Goal: Communication & Community: Answer question/provide support

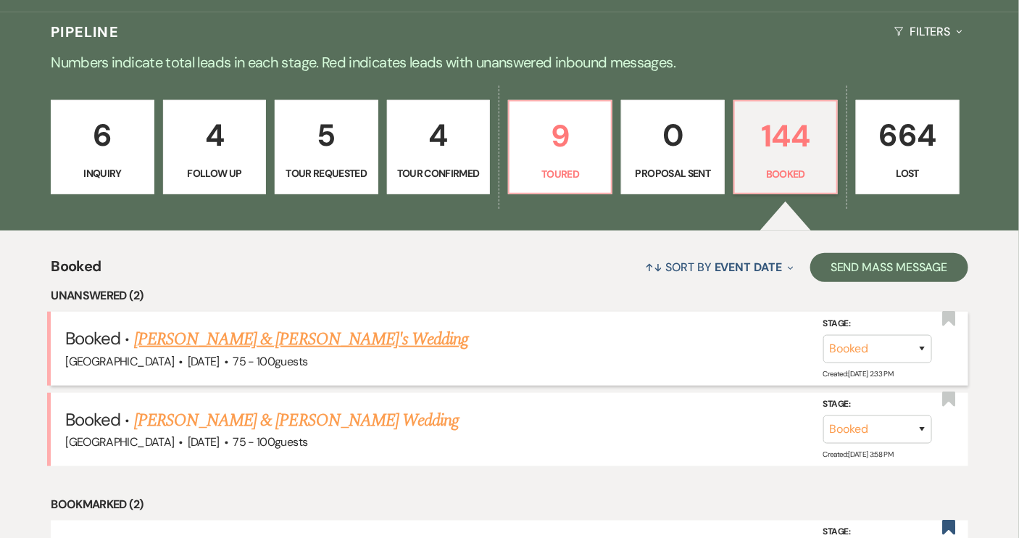
click at [275, 337] on link "[PERSON_NAME] & [PERSON_NAME]'s Wedding" at bounding box center [301, 339] width 335 height 26
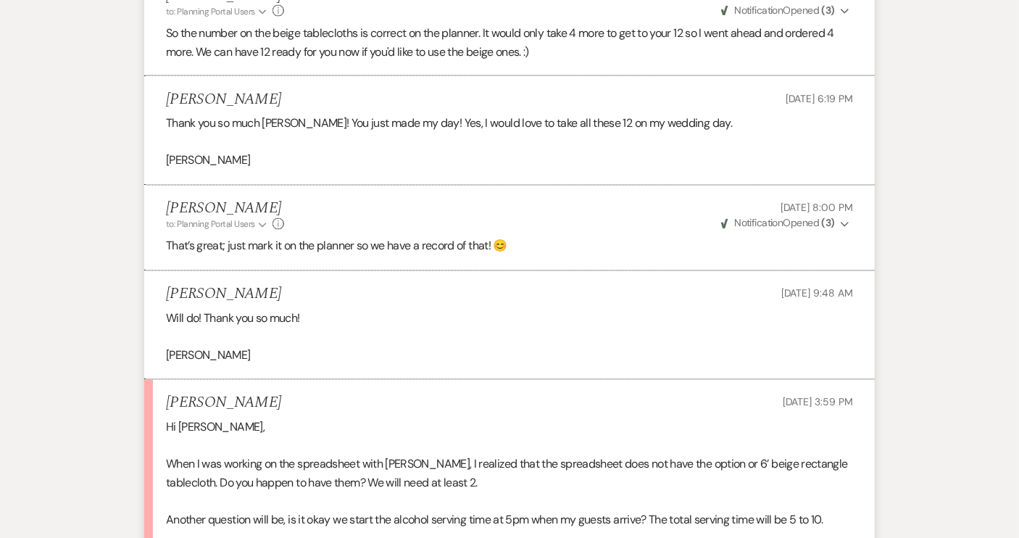
scroll to position [987, 0]
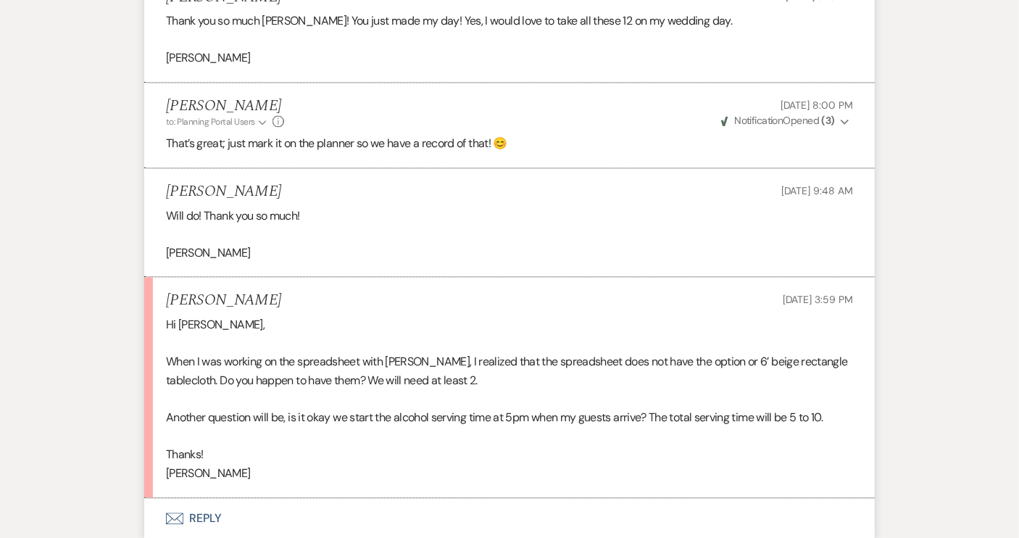
click at [205, 507] on button "Envelope Reply" at bounding box center [509, 518] width 730 height 41
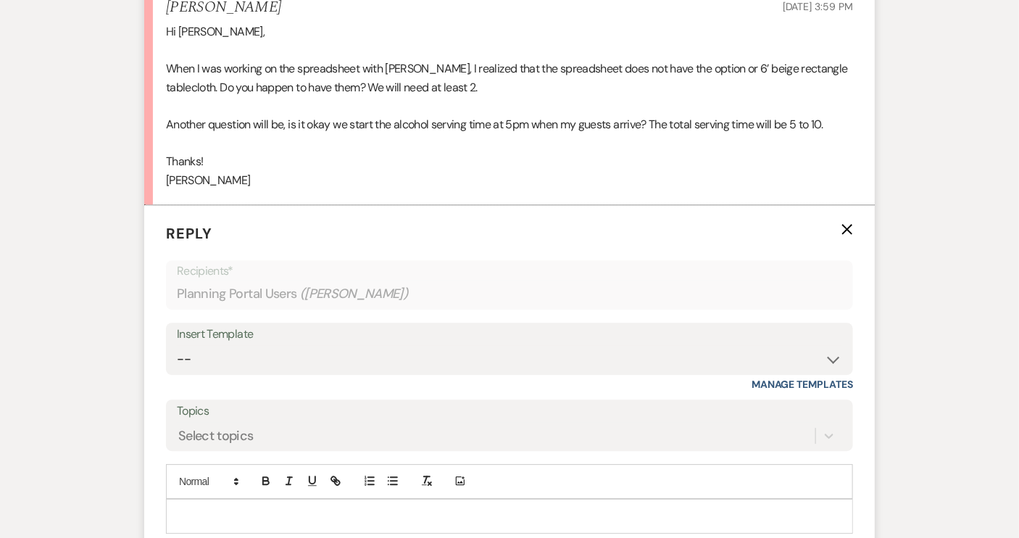
scroll to position [1364, 0]
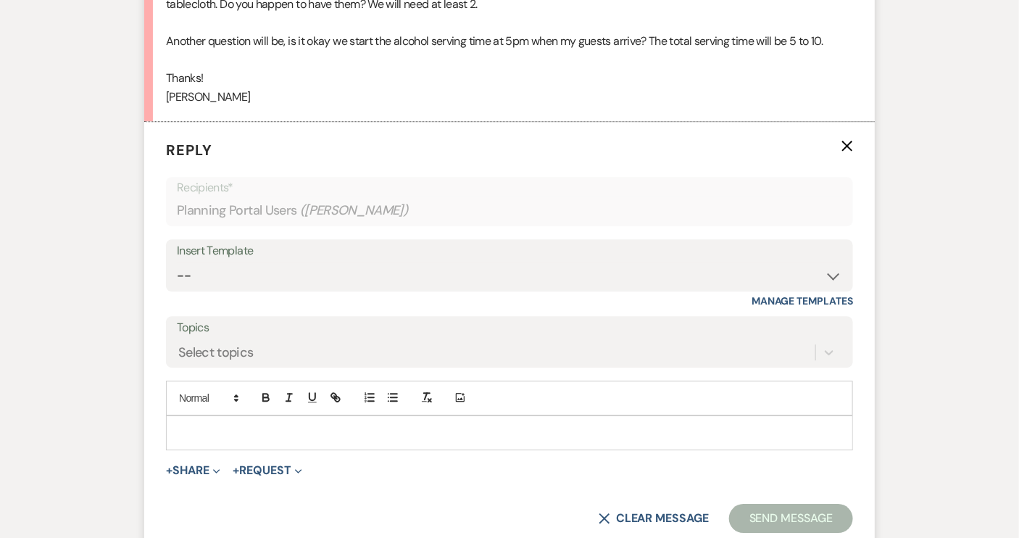
click at [193, 427] on p at bounding box center [509, 433] width 664 height 16
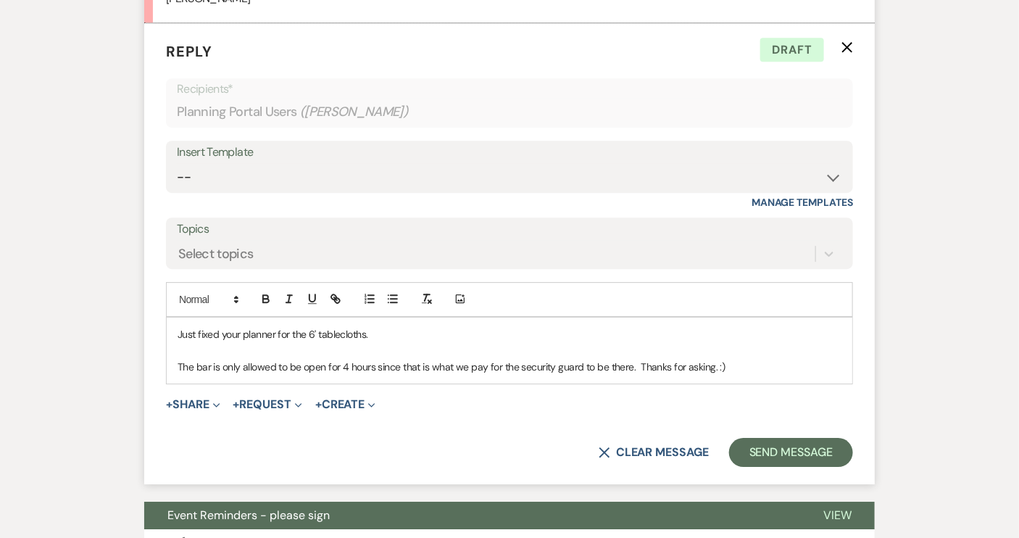
scroll to position [1496, 0]
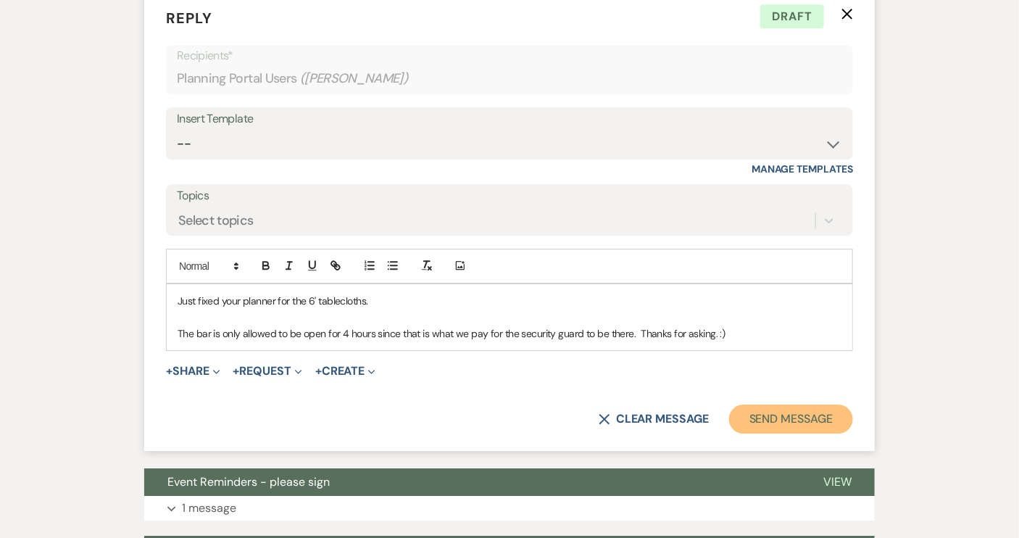
click at [811, 409] on button "Send Message" at bounding box center [791, 418] width 124 height 29
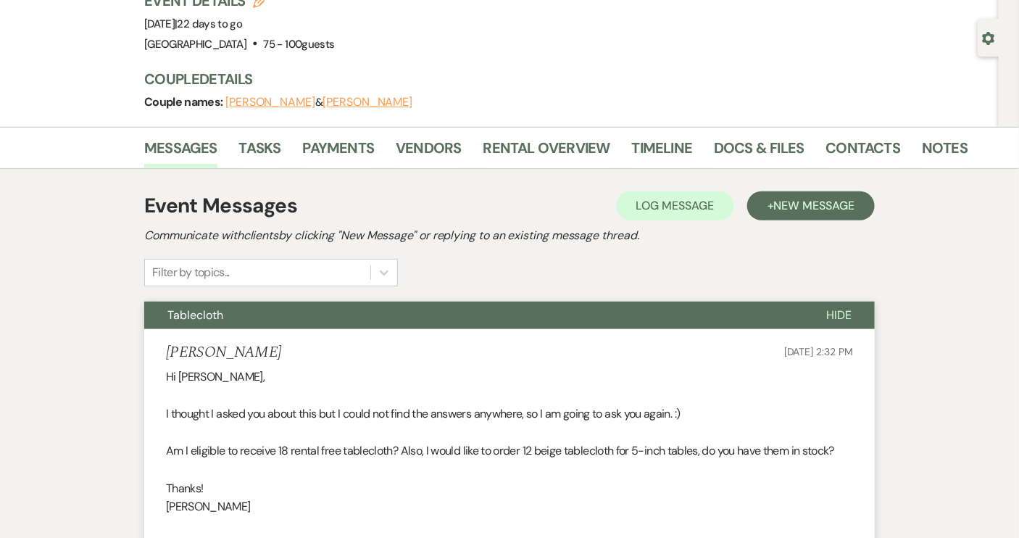
scroll to position [0, 0]
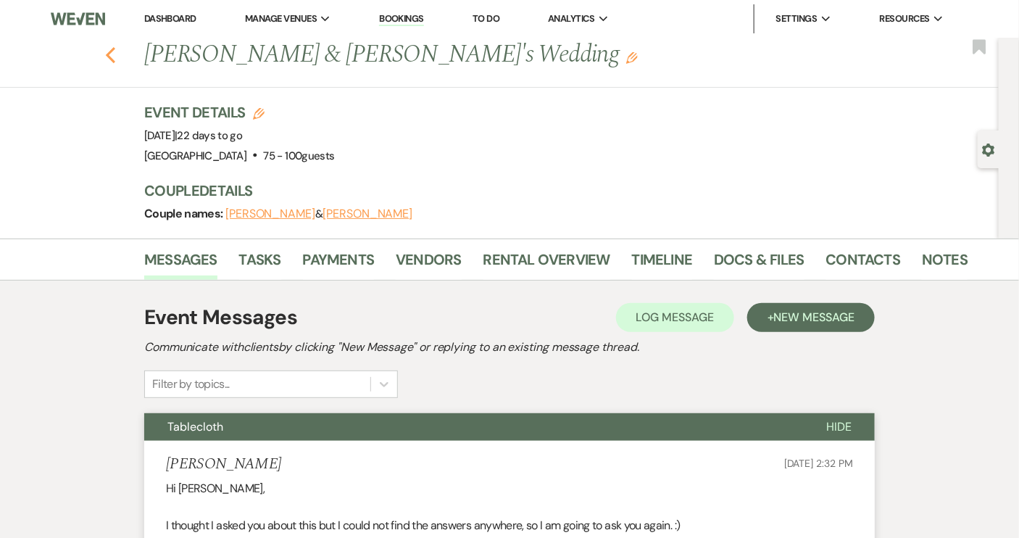
click at [116, 51] on icon "Previous" at bounding box center [110, 54] width 11 height 17
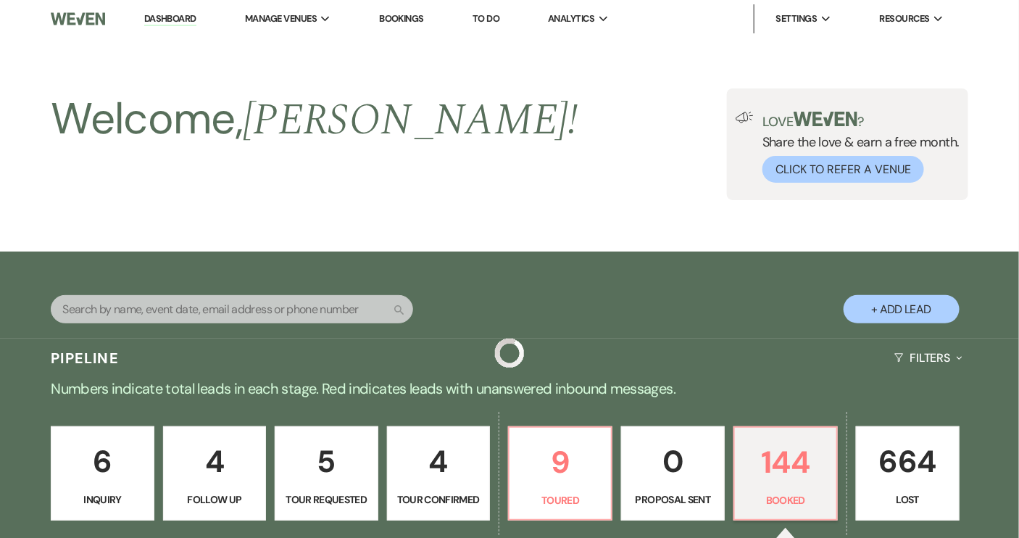
scroll to position [326, 0]
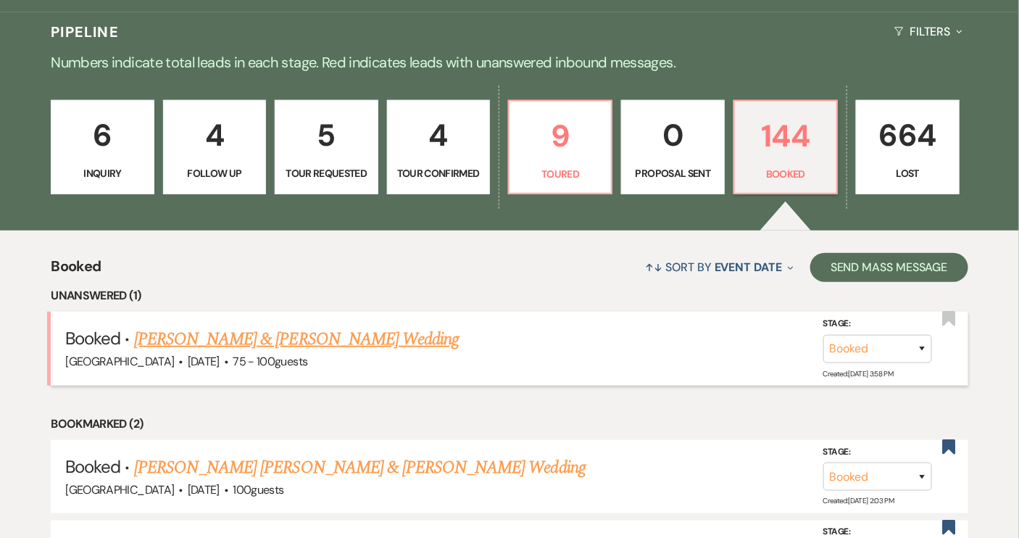
click at [336, 342] on link "[PERSON_NAME] & [PERSON_NAME] Wedding" at bounding box center [296, 339] width 325 height 26
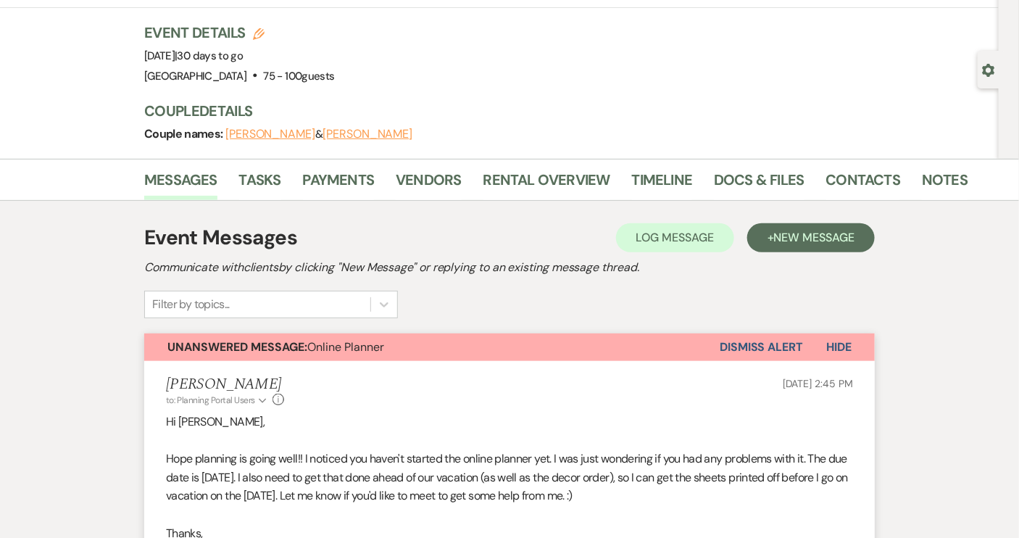
scroll to position [329, 0]
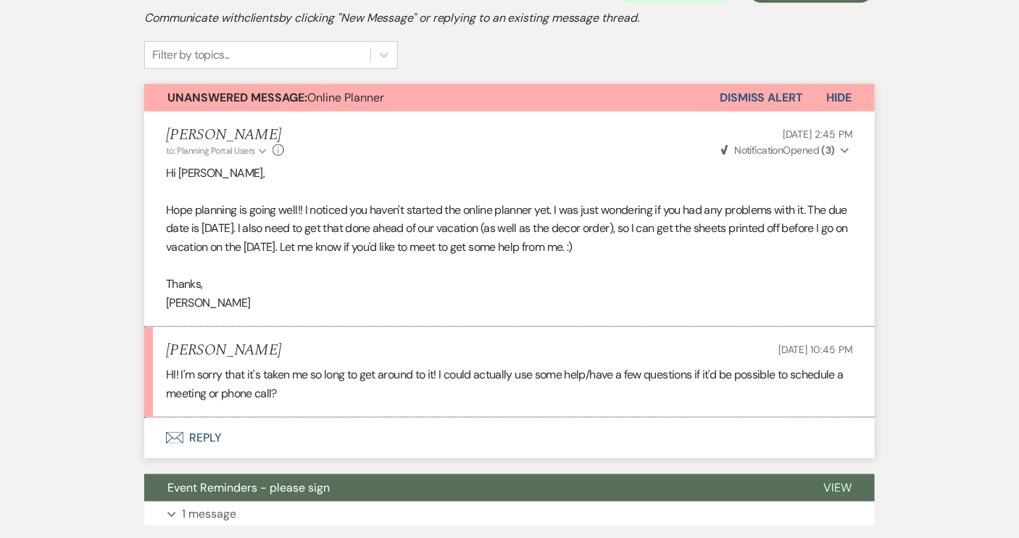
click at [209, 437] on button "Envelope Reply" at bounding box center [509, 437] width 730 height 41
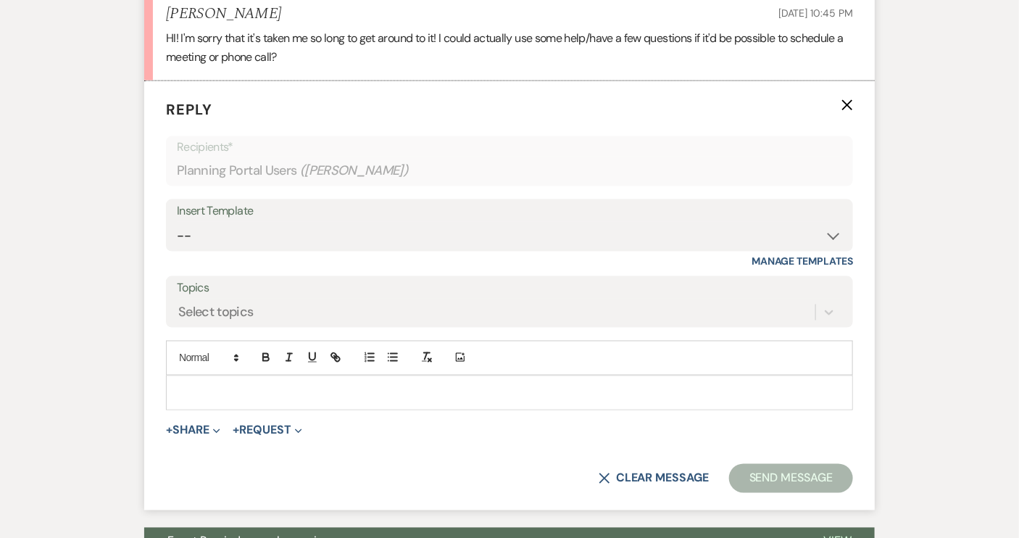
scroll to position [690, 0]
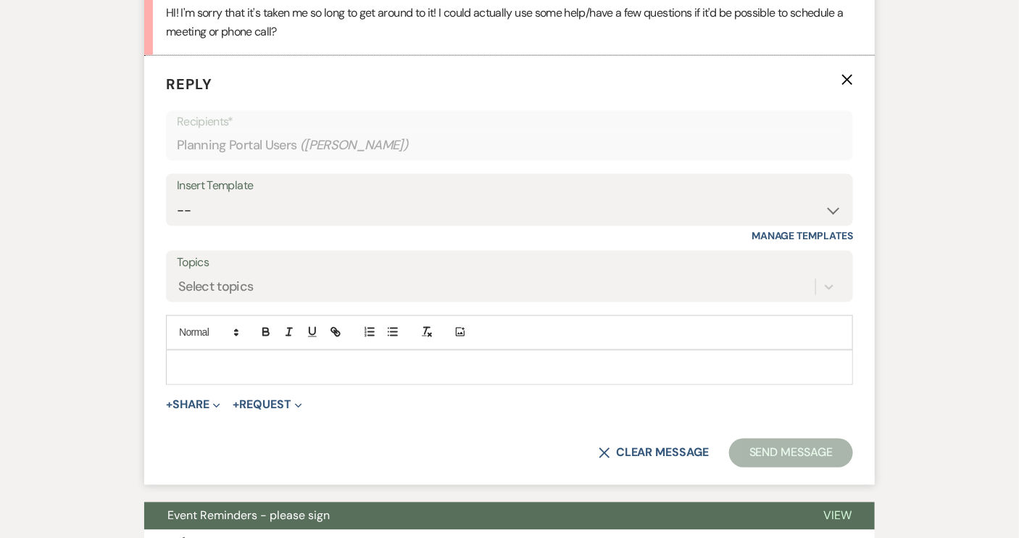
click at [202, 367] on p at bounding box center [509, 367] width 664 height 16
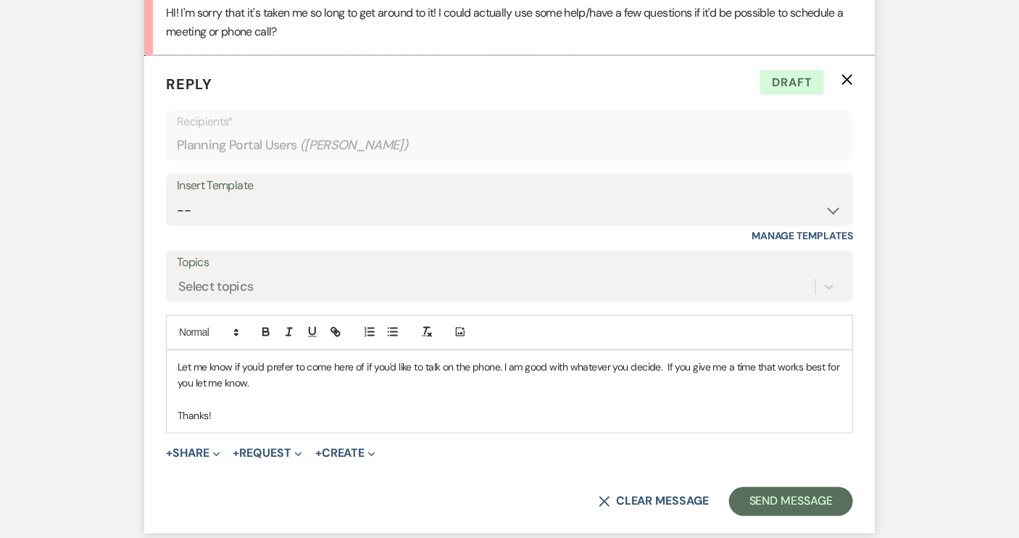
click at [258, 384] on p "Let me know if you'd prefer to come here of if you'd like to talk on the phone.…" at bounding box center [509, 375] width 664 height 33
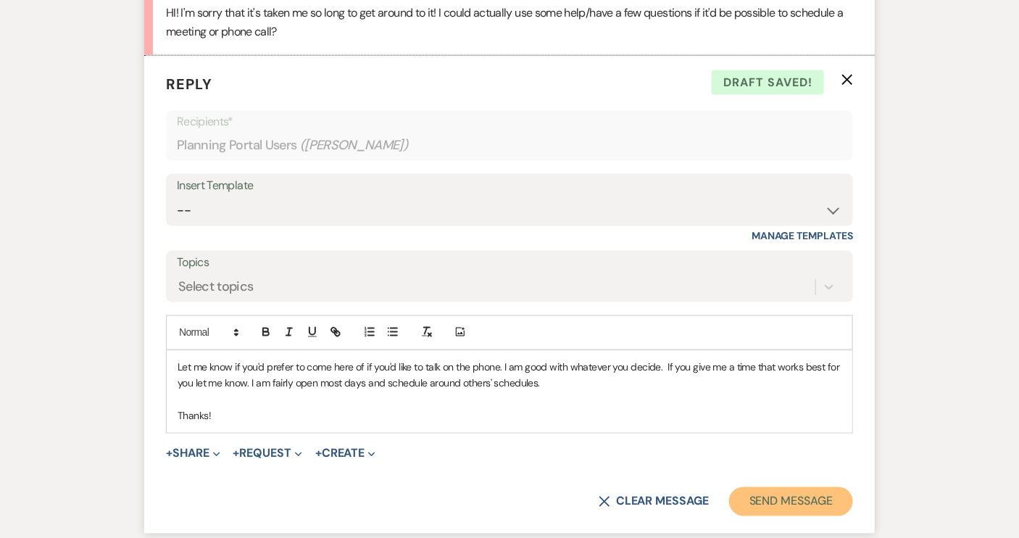
click at [750, 497] on button "Send Message" at bounding box center [791, 501] width 124 height 29
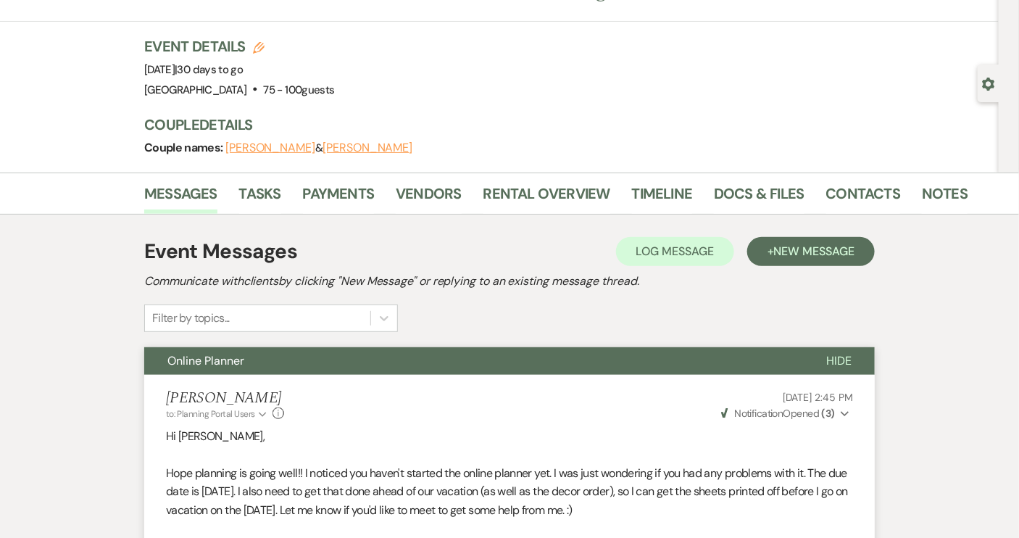
scroll to position [0, 0]
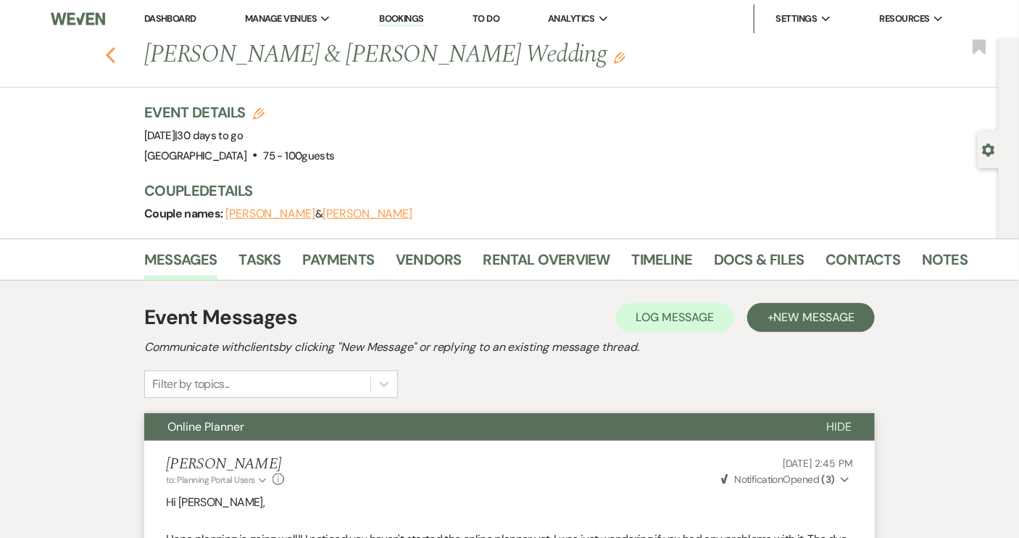
click at [116, 57] on icon "Previous" at bounding box center [110, 54] width 11 height 17
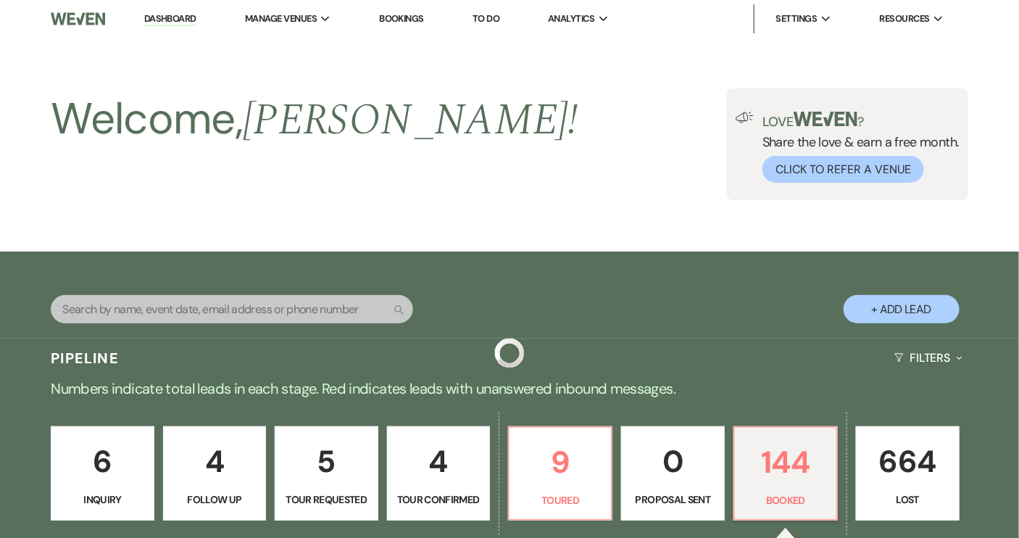
scroll to position [326, 0]
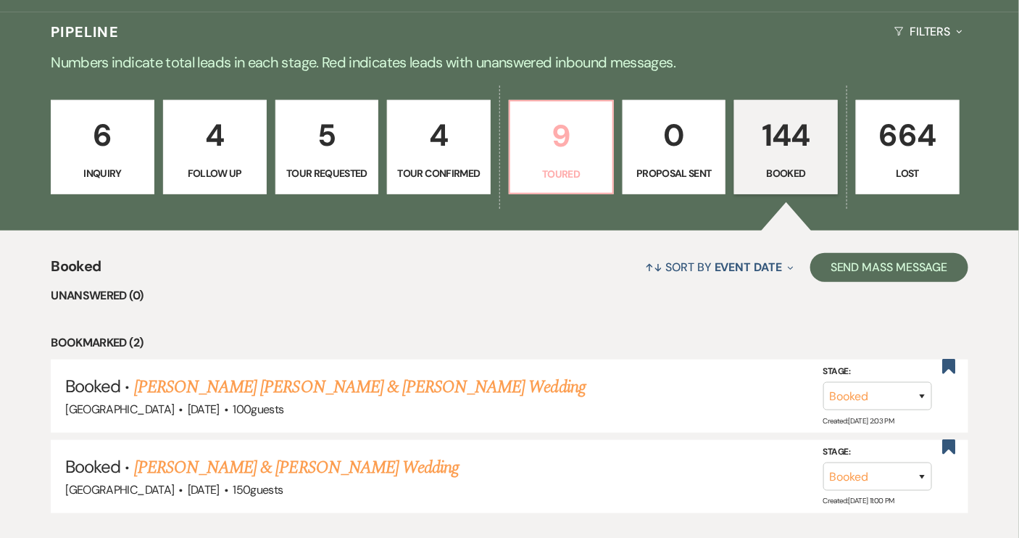
click at [584, 162] on link "9 Toured" at bounding box center [561, 147] width 105 height 94
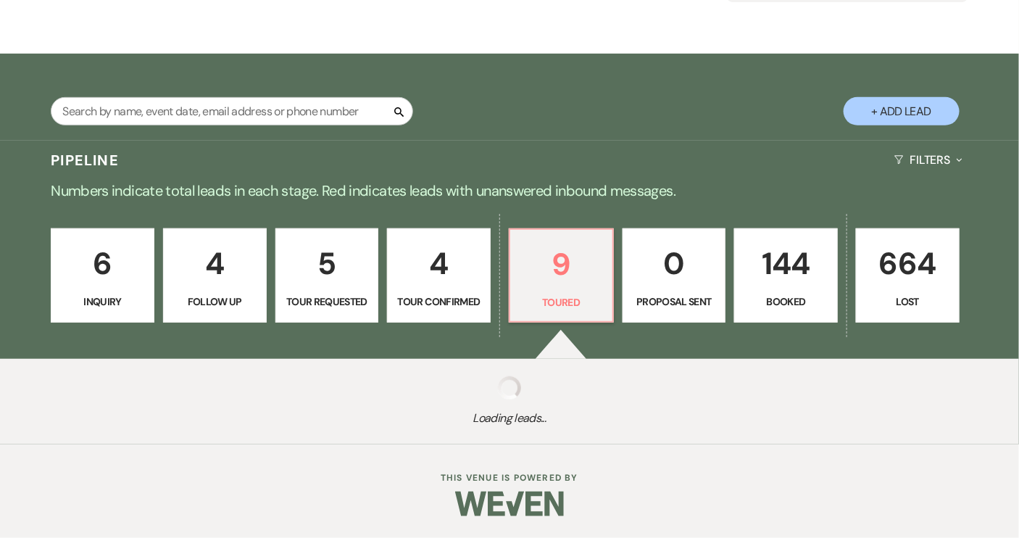
select select "5"
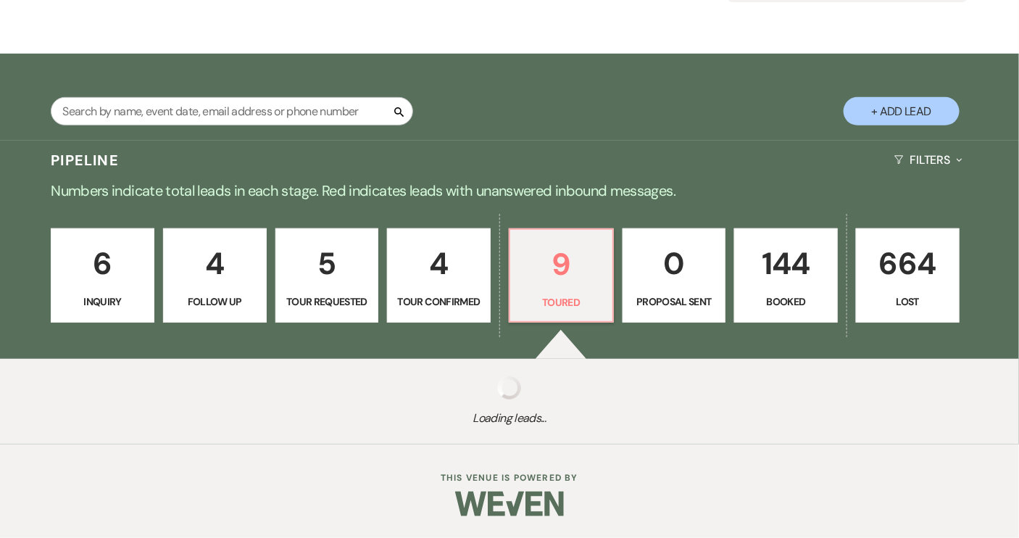
select select "5"
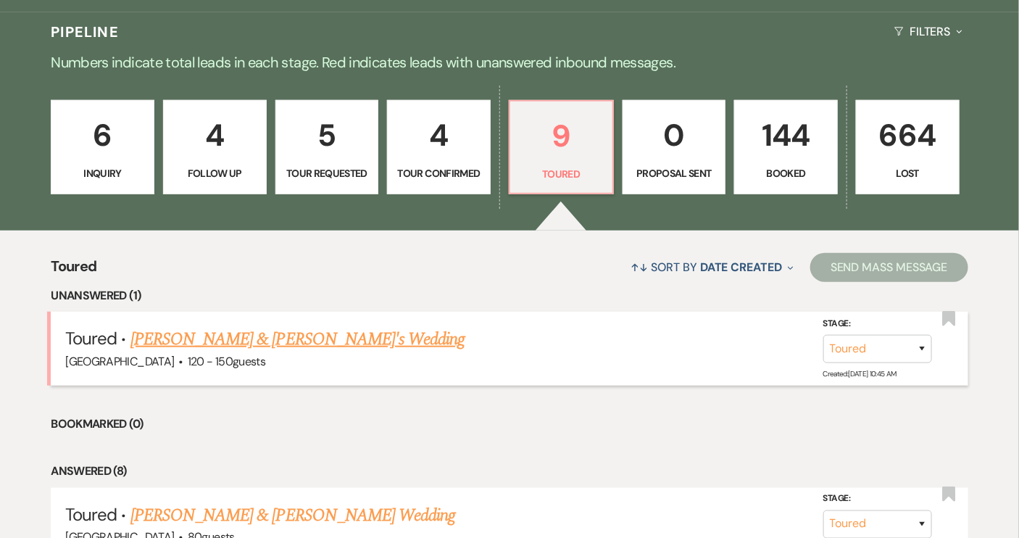
click at [183, 329] on link "Parker Stalvey & Serh's Wedding" at bounding box center [297, 339] width 335 height 26
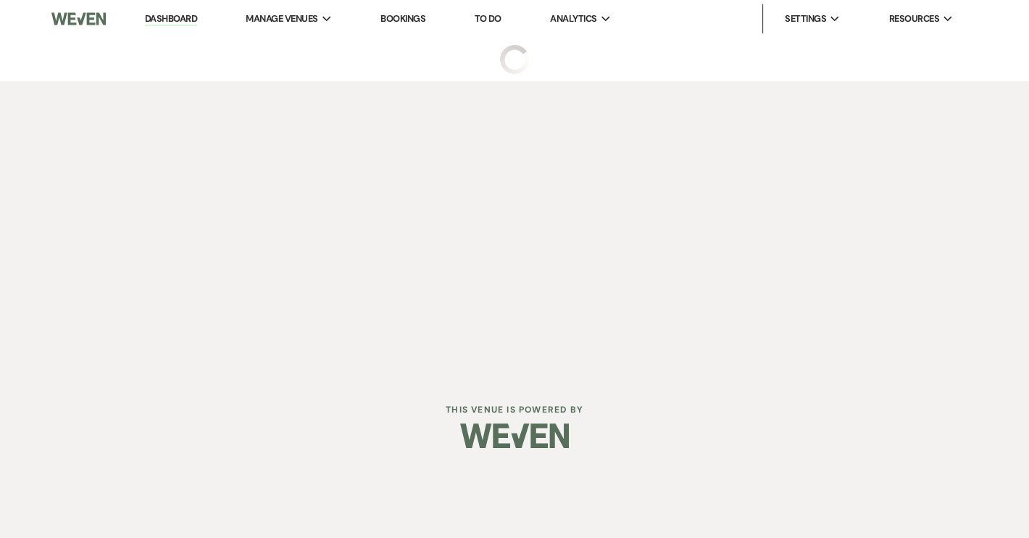
select select "5"
select select "6"
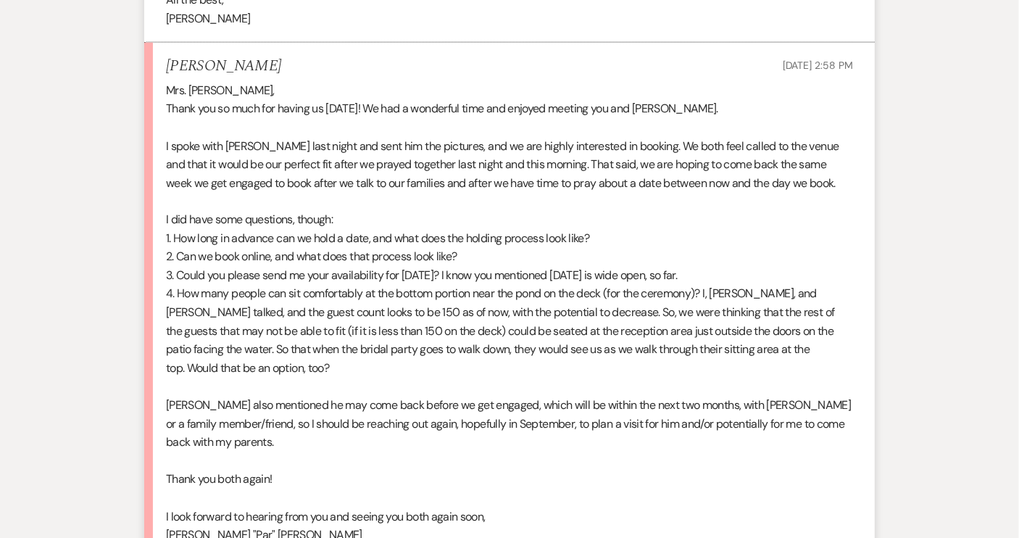
scroll to position [790, 0]
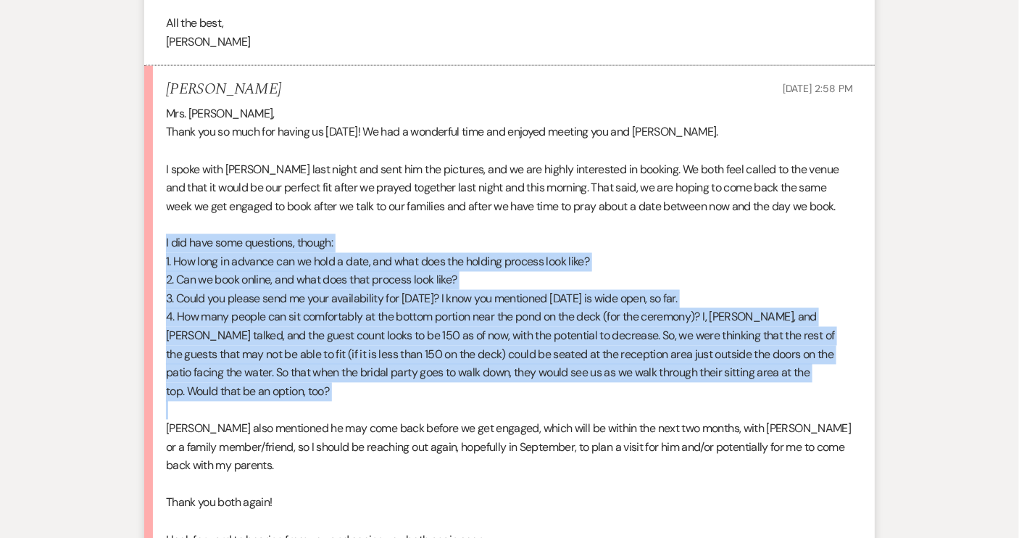
drag, startPoint x: 165, startPoint y: 220, endPoint x: 384, endPoint y: 390, distance: 277.2
click at [384, 390] on li "Parker Stalvey Aug 21, 2025, 2:58 PM Mrs. Sarah, Thank you so much for having u…" at bounding box center [509, 333] width 730 height 535
copy div "I did have some questions, though: 1. How long in advance can we hold a date, a…"
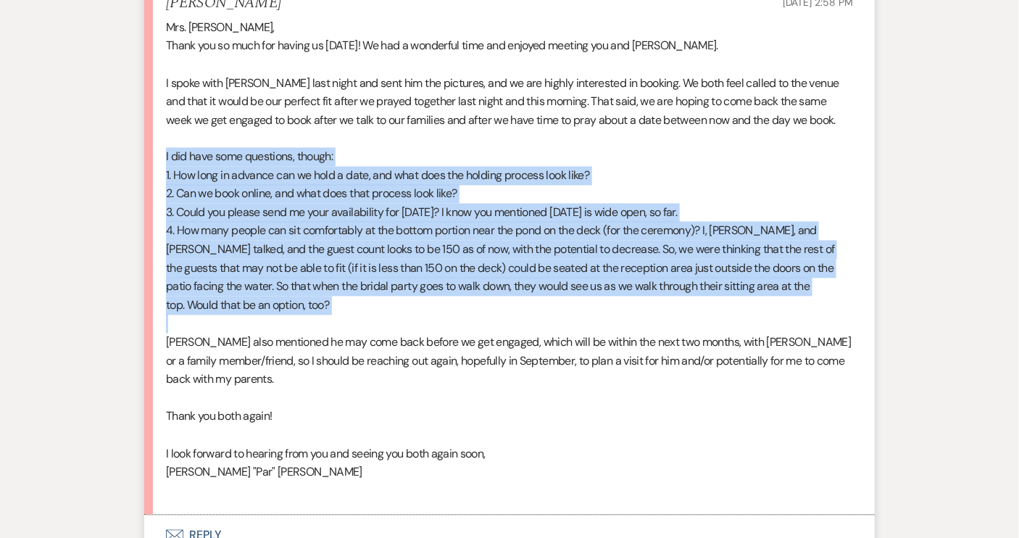
scroll to position [989, 0]
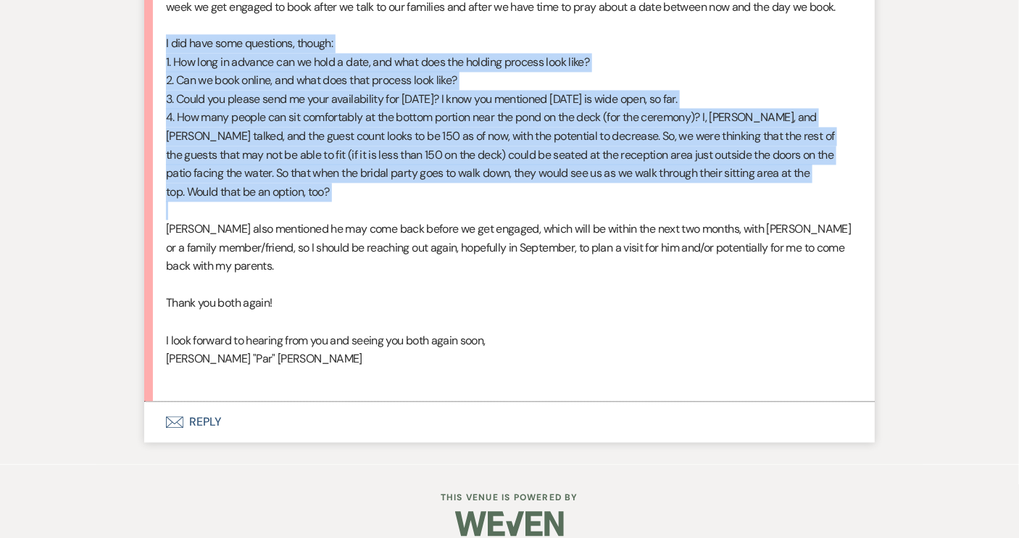
click at [214, 402] on button "Envelope Reply" at bounding box center [509, 422] width 730 height 41
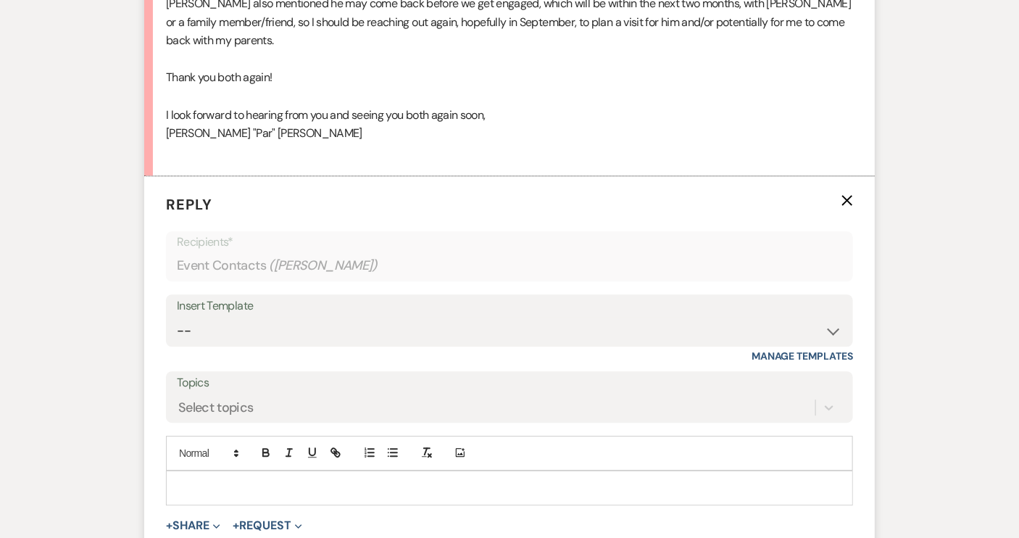
scroll to position [1317, 0]
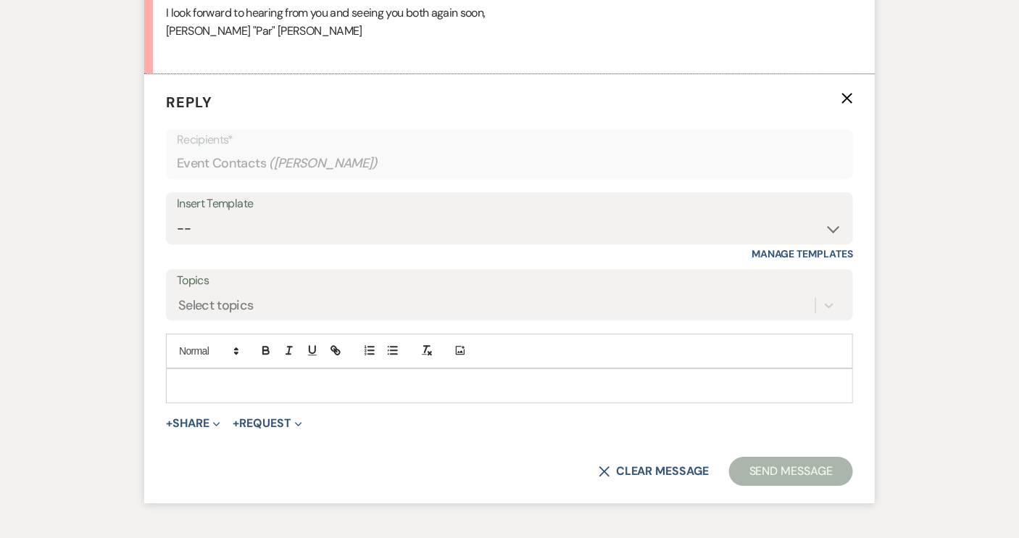
click at [180, 377] on p at bounding box center [509, 385] width 664 height 16
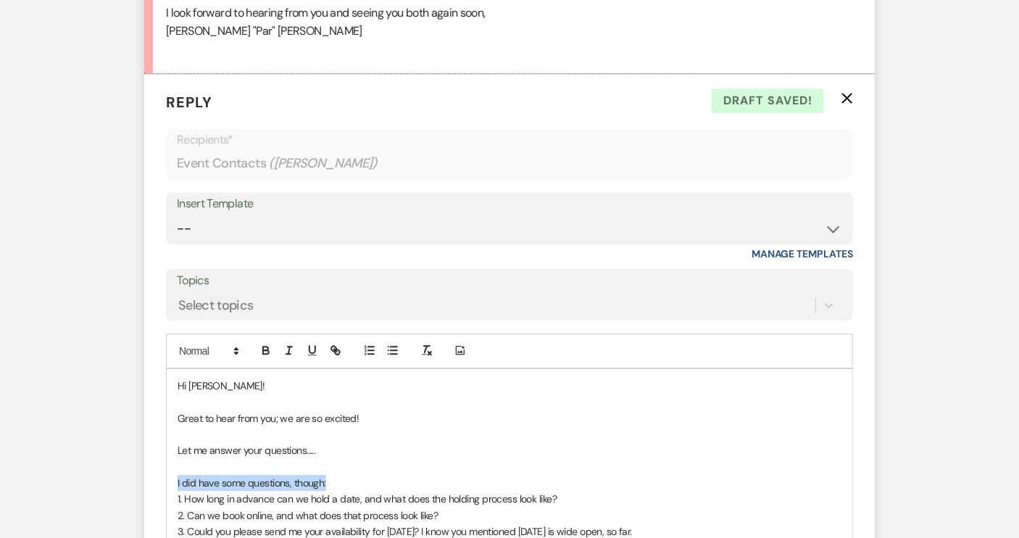
drag, startPoint x: 175, startPoint y: 462, endPoint x: 338, endPoint y: 465, distance: 163.7
click at [338, 465] on div "Hi Parker! Great to hear from you; we are so excited! Let me answer your questi…" at bounding box center [509, 499] width 685 height 261
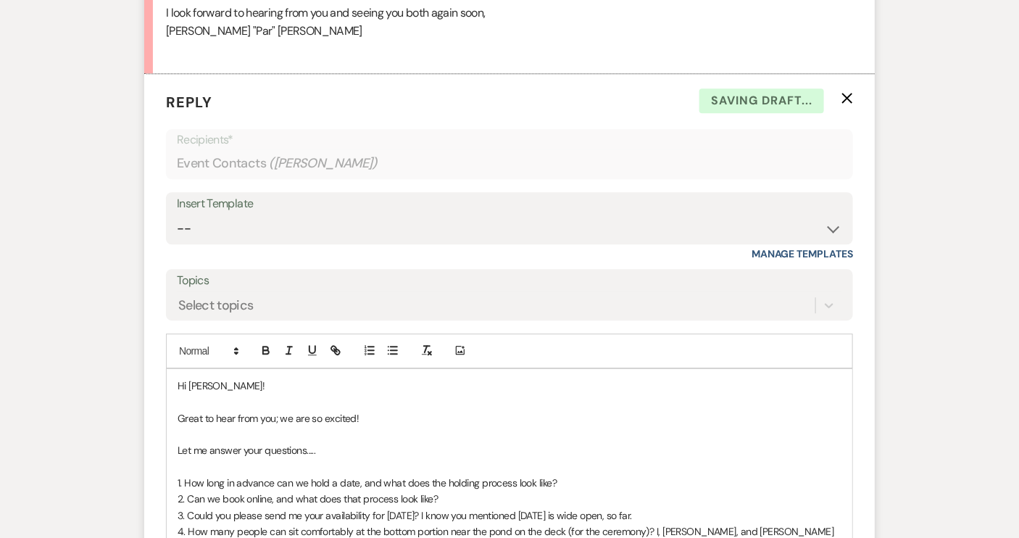
click at [554, 475] on p "1. How long in advance can we hold a date, and what does the holding process lo…" at bounding box center [509, 483] width 664 height 16
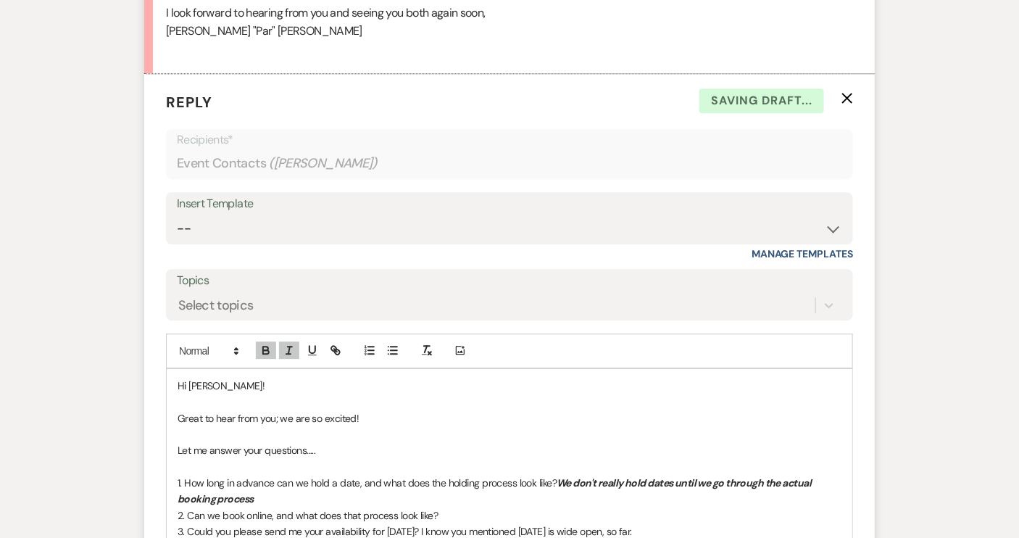
click at [450, 507] on p "2. Can we book online, and what does that process look like?" at bounding box center [509, 515] width 664 height 16
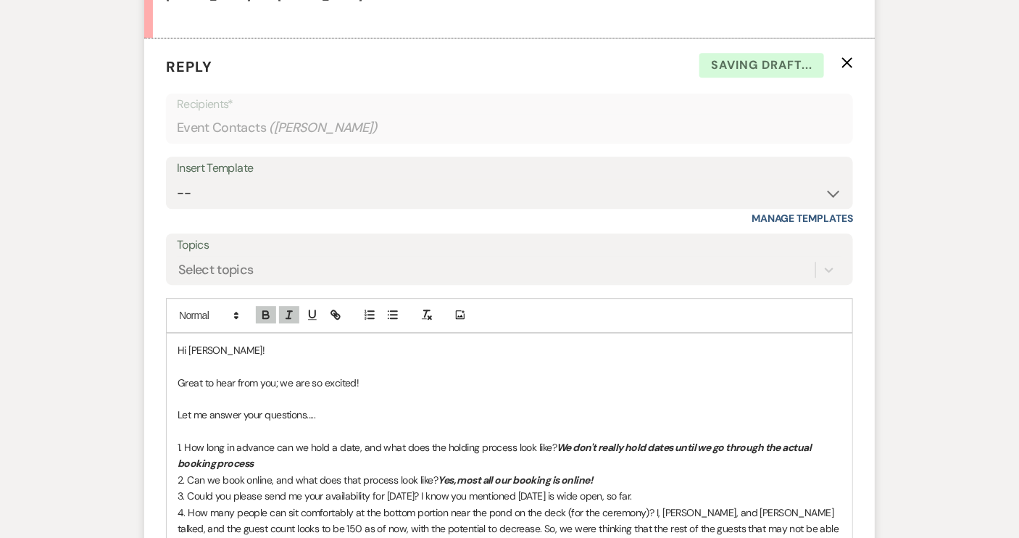
scroll to position [1383, 0]
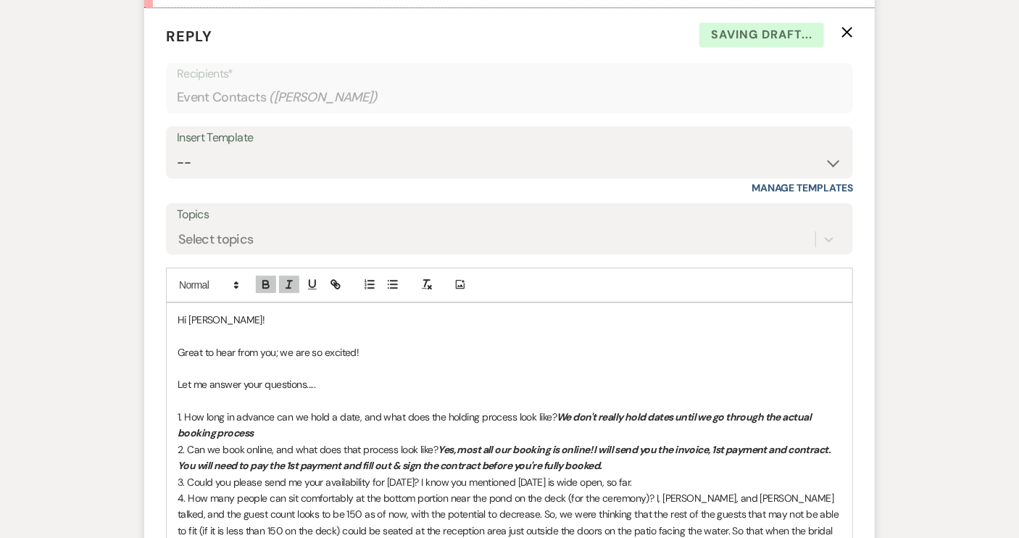
click at [731, 474] on p "3. Could you please send me your availability for [DATE]? I know you mentioned …" at bounding box center [509, 482] width 664 height 16
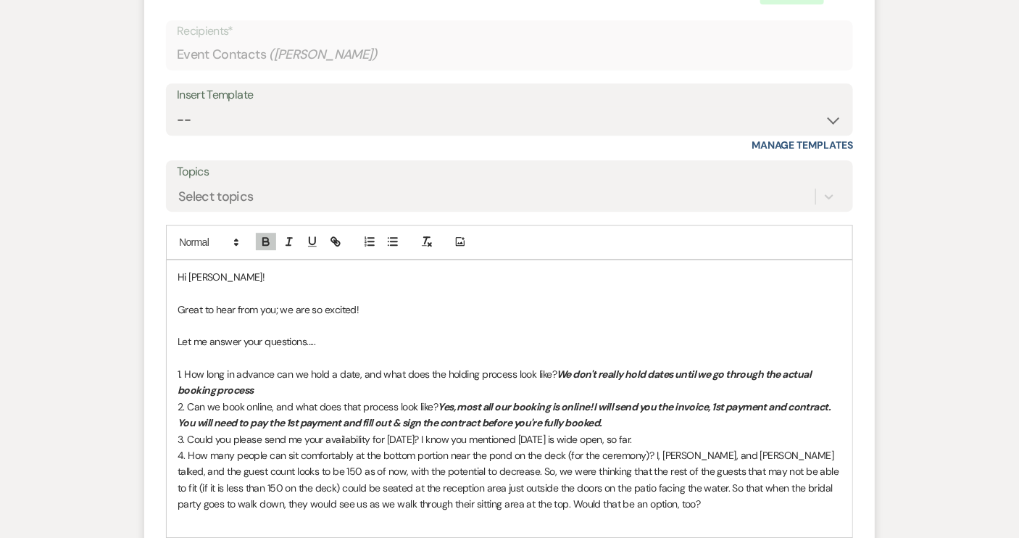
scroll to position [1448, 0]
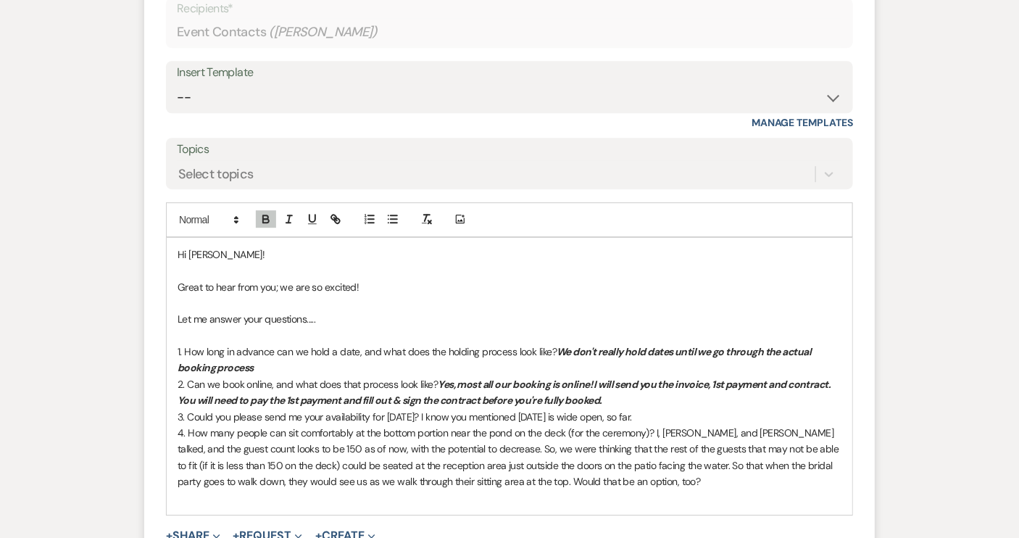
select select "5"
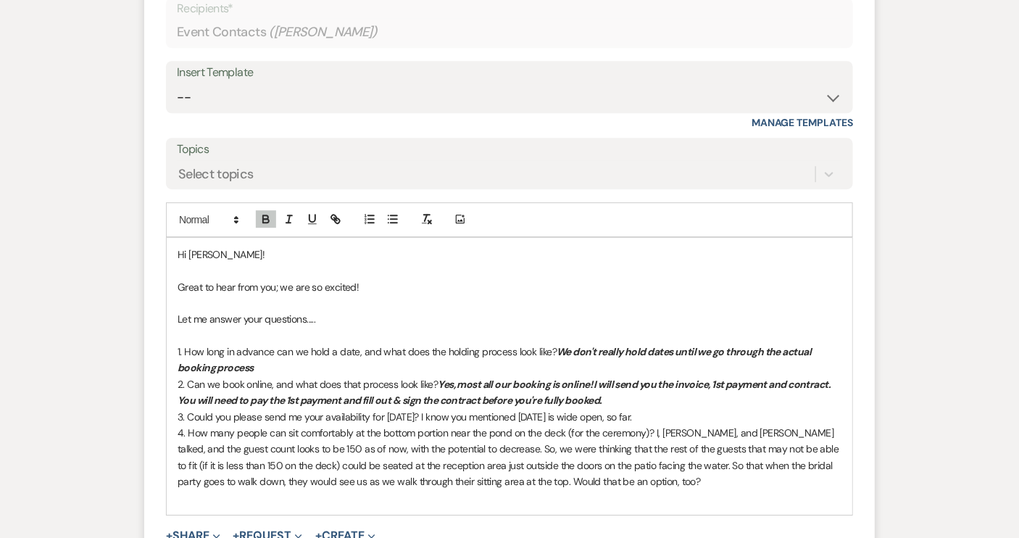
select select "5"
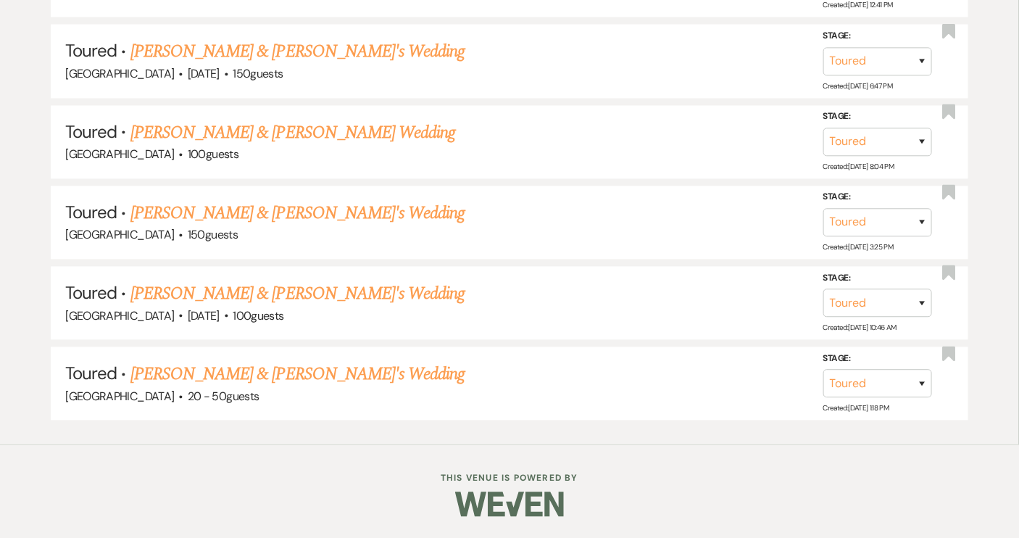
scroll to position [326, 0]
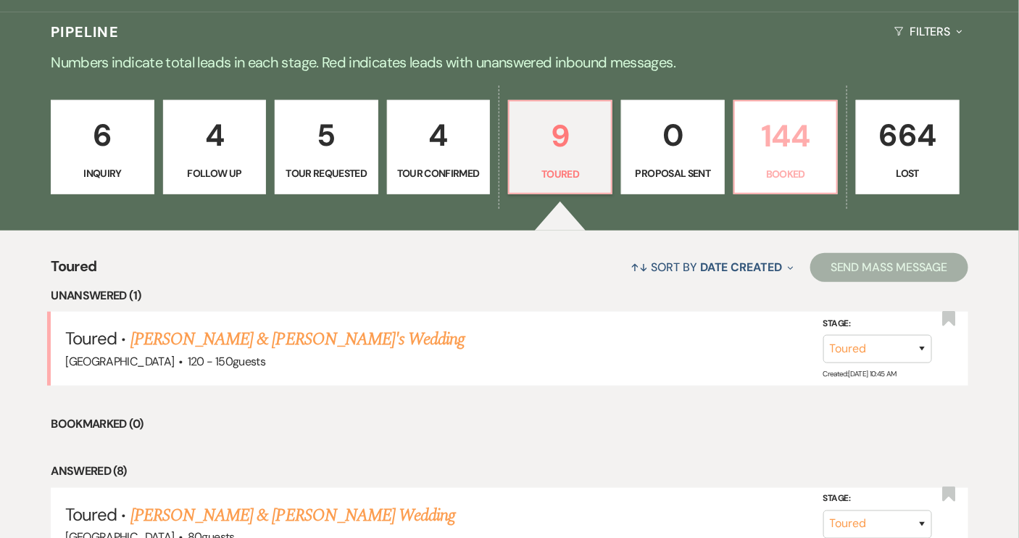
click at [798, 162] on link "144 Booked" at bounding box center [785, 147] width 104 height 94
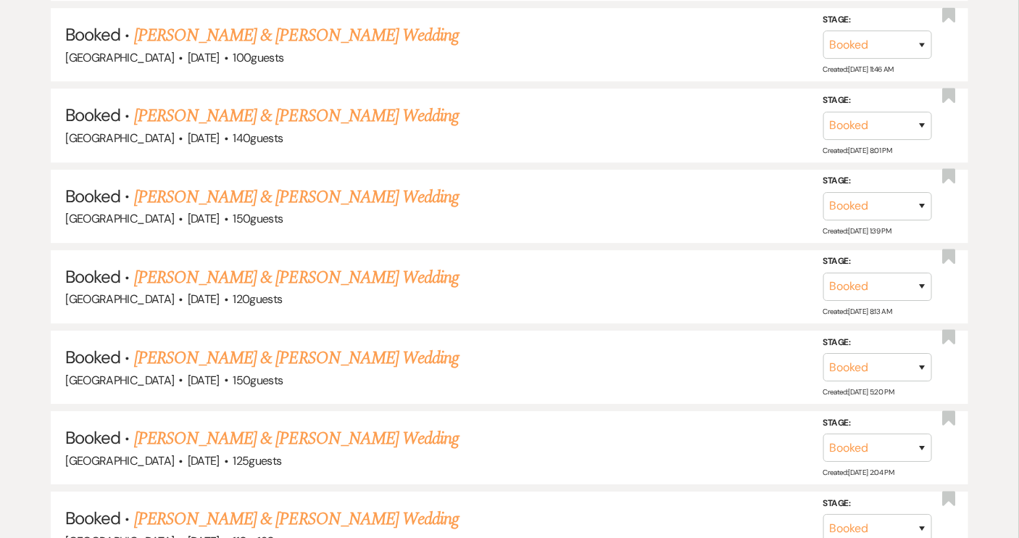
scroll to position [3487, 0]
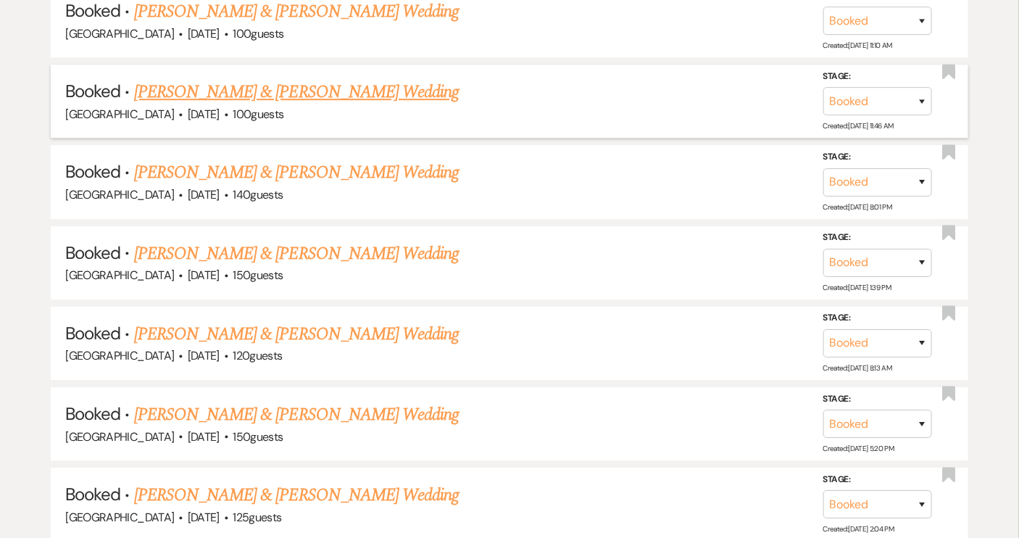
drag, startPoint x: 517, startPoint y: 140, endPoint x: 441, endPoint y: 75, distance: 99.6
click at [441, 105] on div "Piney Grove Ranch · May 9, 2026 · 100 guests" at bounding box center [508, 114] width 887 height 19
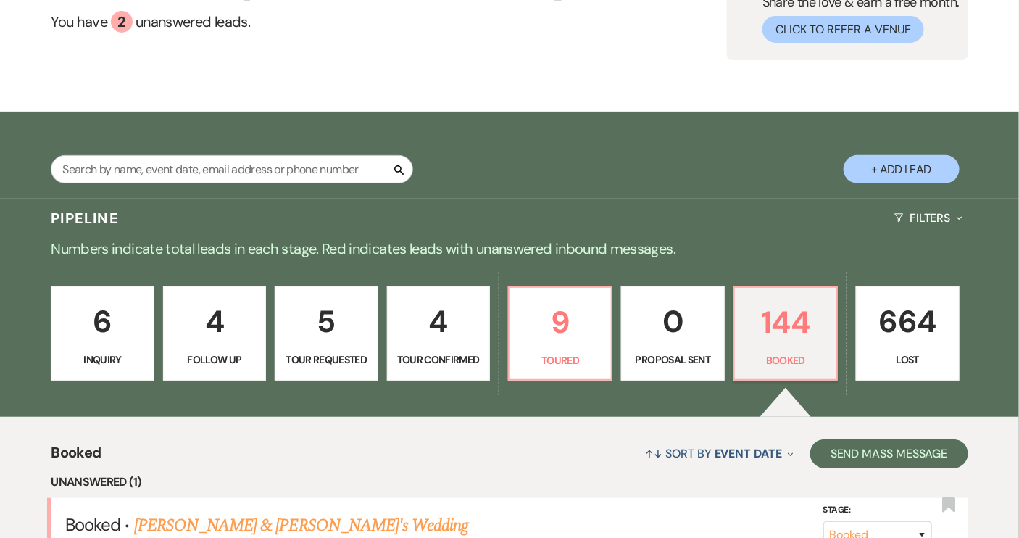
scroll to position [63, 0]
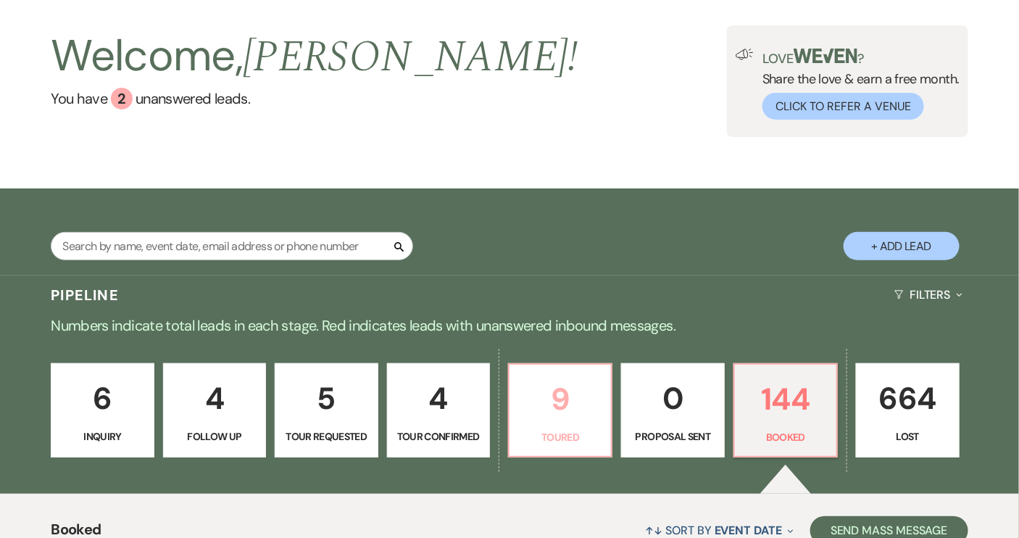
click at [552, 423] on link "9 Toured" at bounding box center [560, 410] width 104 height 94
select select "5"
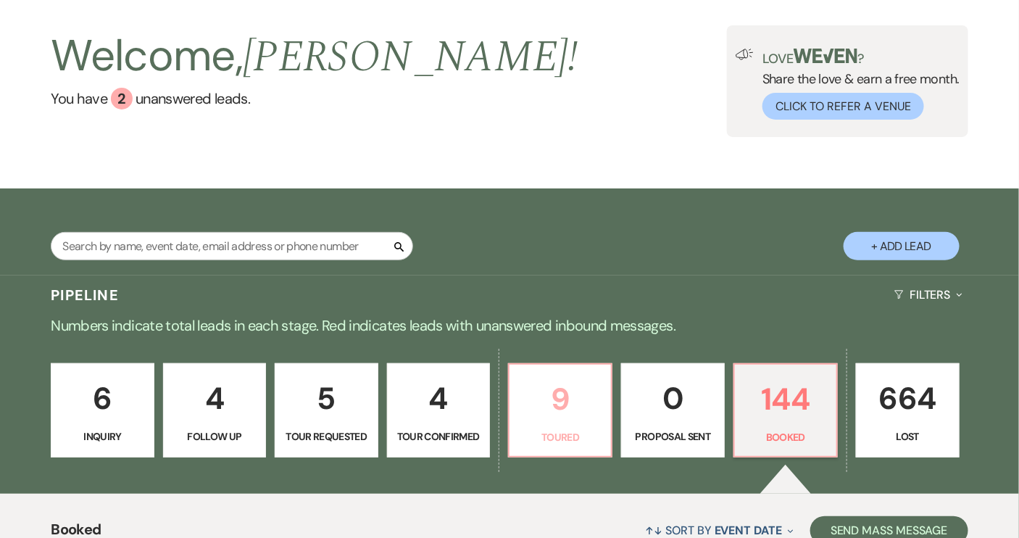
select select "5"
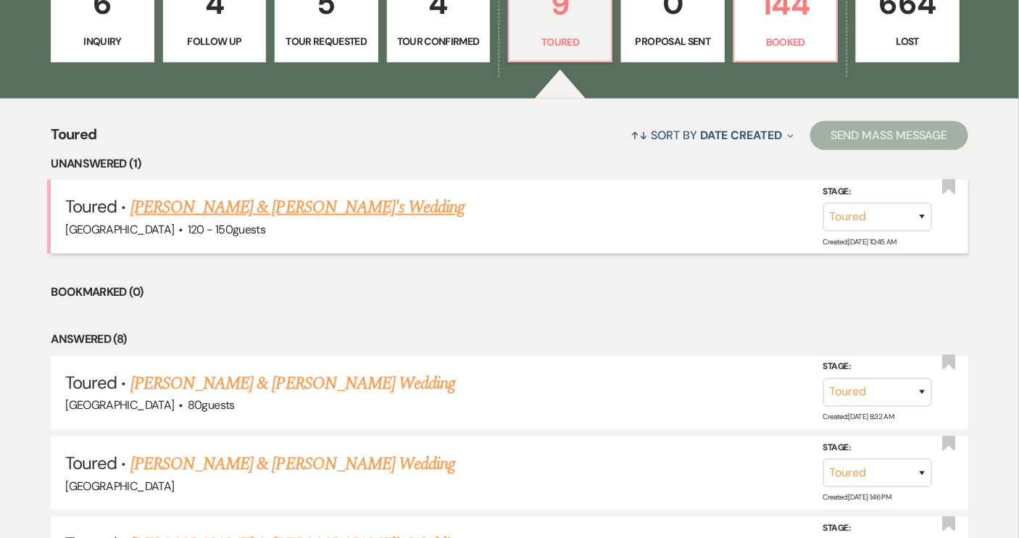
click at [286, 199] on link "Parker Stalvey & Serh's Wedding" at bounding box center [297, 207] width 335 height 26
select select "5"
select select "6"
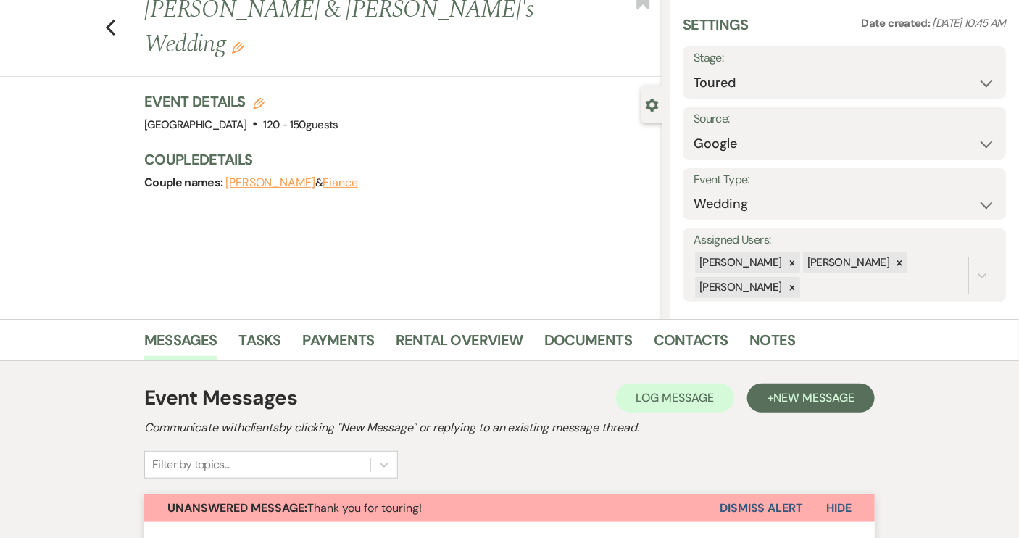
scroll to position [41, 0]
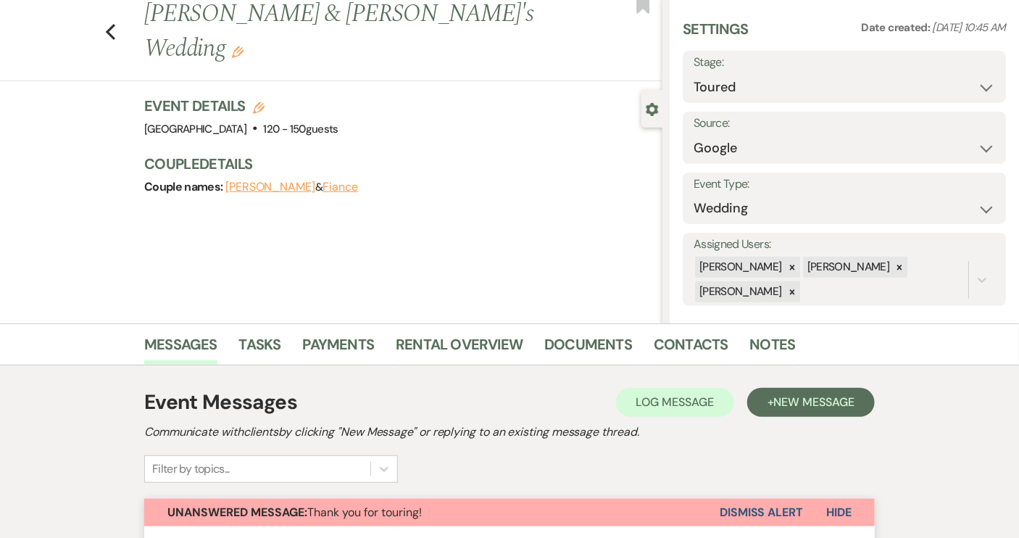
click at [322, 181] on button "Fiance" at bounding box center [339, 187] width 35 height 12
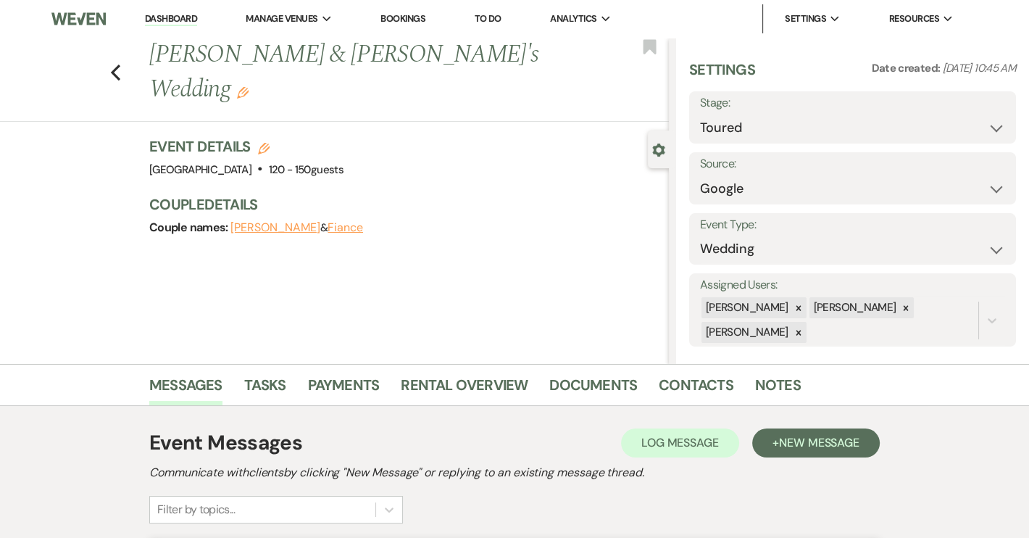
select select "1"
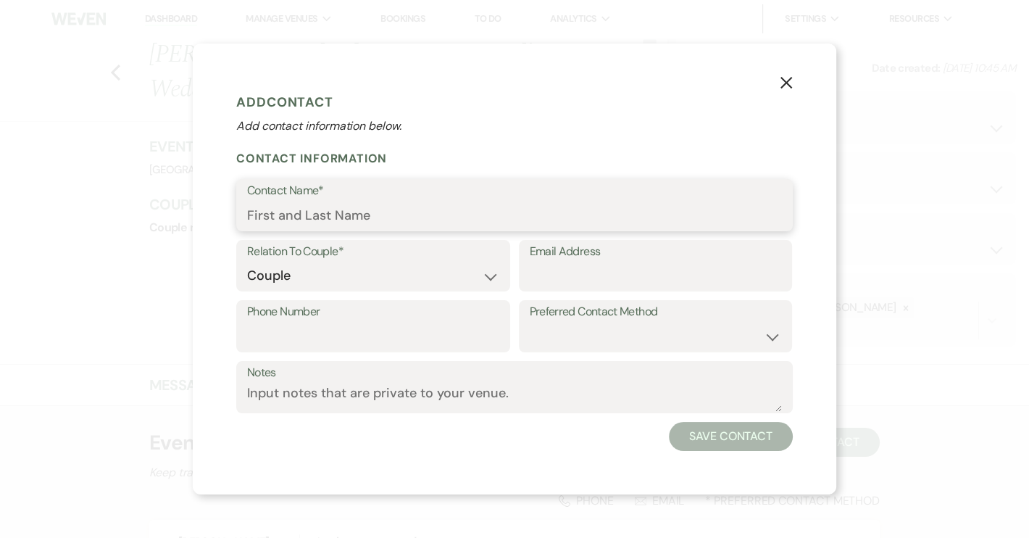
click at [288, 215] on input "Contact Name*" at bounding box center [514, 215] width 535 height 28
type input "[PERSON_NAME]"
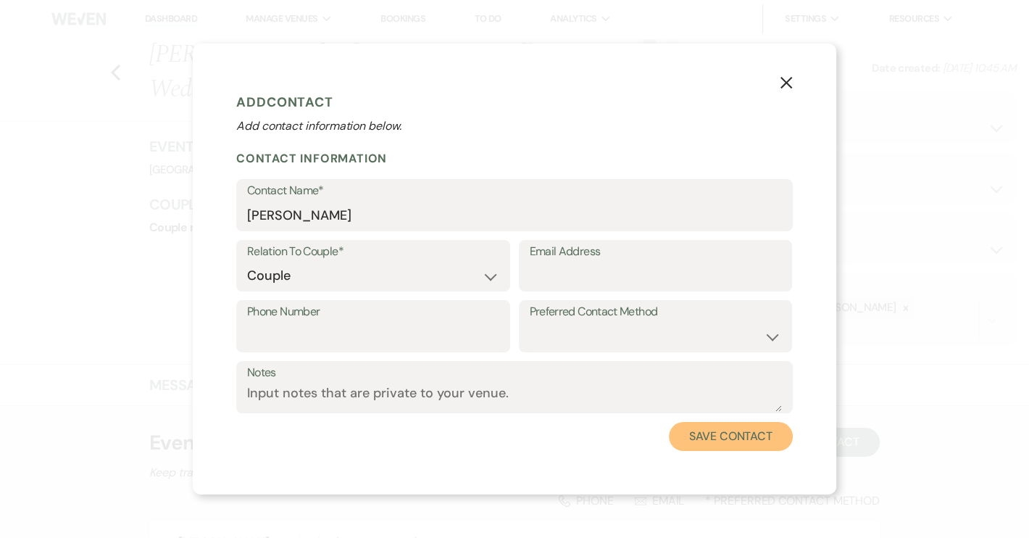
click at [729, 442] on button "Save Contact" at bounding box center [731, 436] width 124 height 29
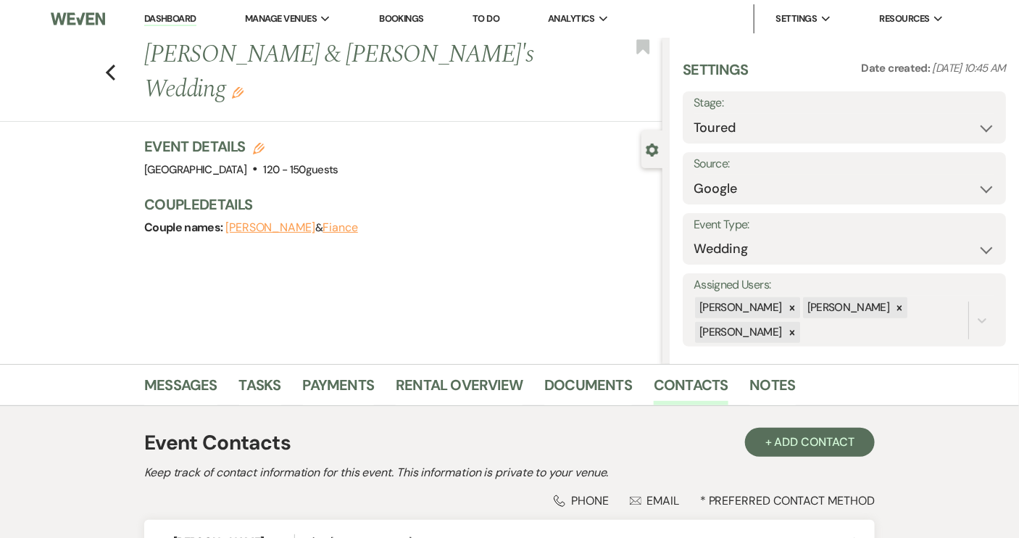
click at [243, 87] on icon "Edit" at bounding box center [238, 93] width 12 height 12
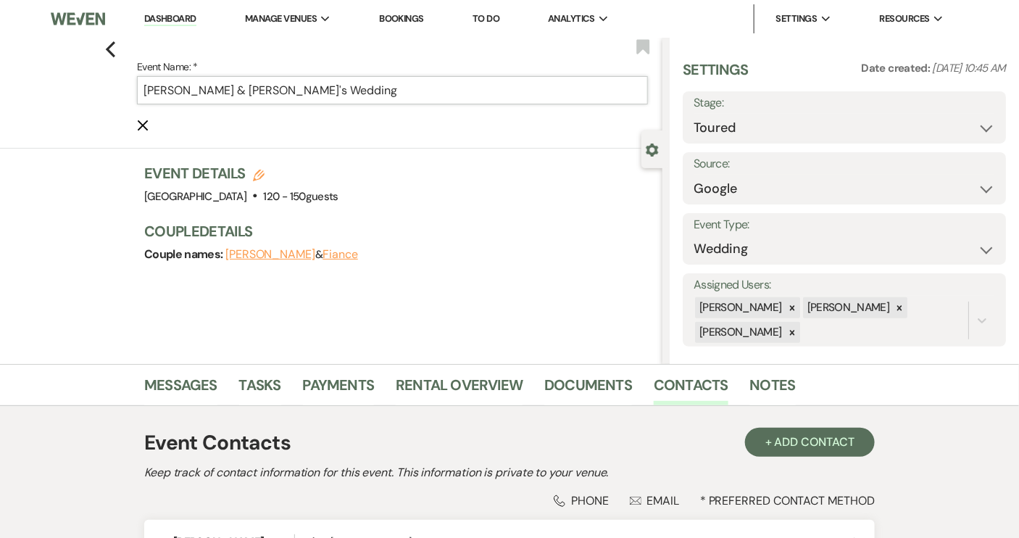
click at [254, 91] on input "Parker Stalvey & Serh's Wedding" at bounding box center [392, 90] width 511 height 28
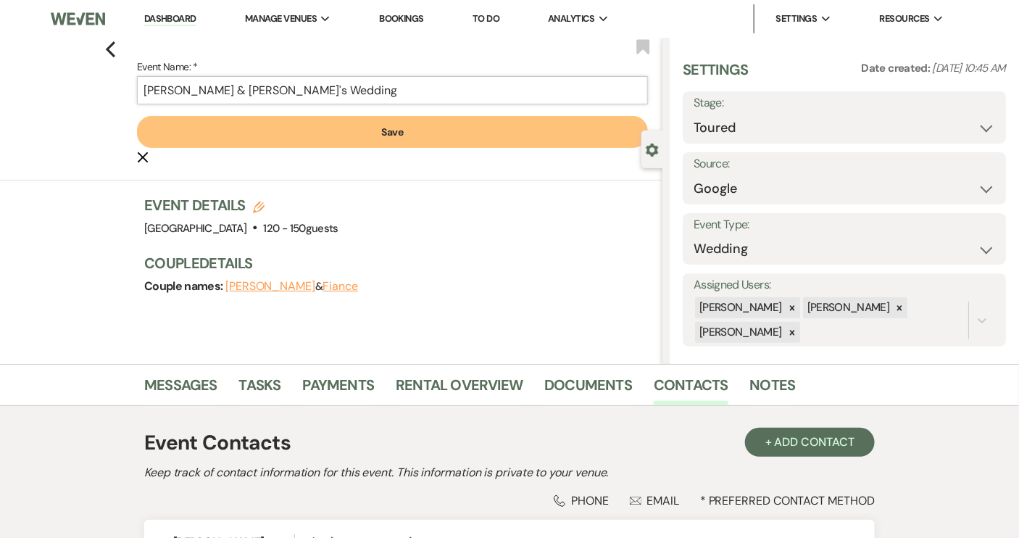
type input "[PERSON_NAME] & [PERSON_NAME]'s Wedding"
click at [364, 123] on button "Save" at bounding box center [392, 132] width 511 height 32
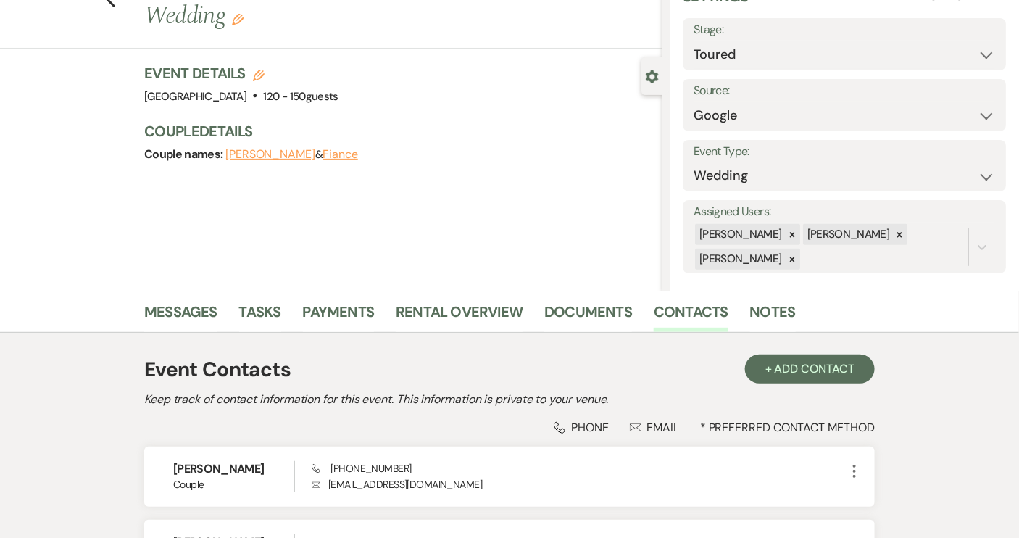
scroll to position [131, 0]
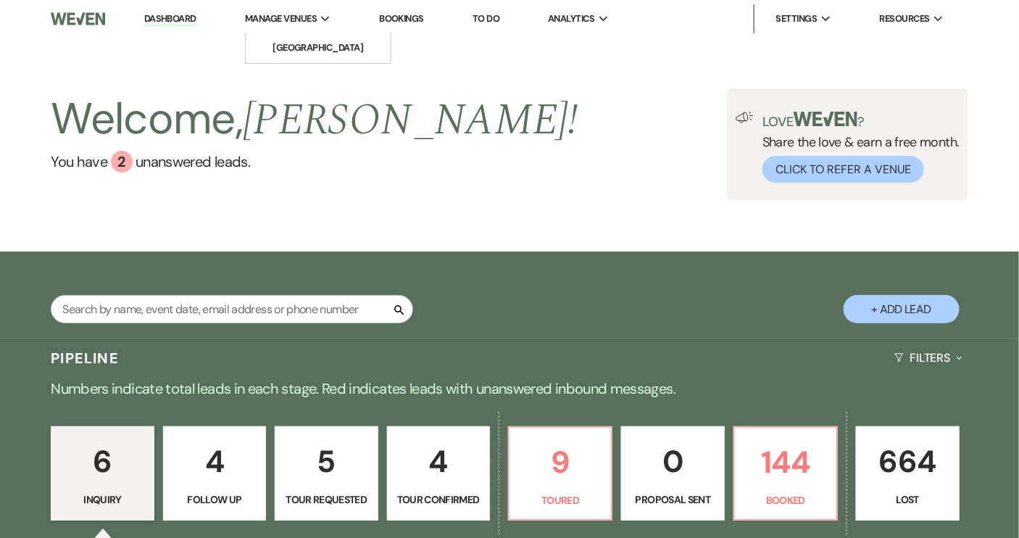
click at [288, 18] on span "Manage Venues" at bounding box center [281, 19] width 72 height 14
click at [289, 43] on li "[GEOGRAPHIC_DATA]" at bounding box center [318, 48] width 130 height 14
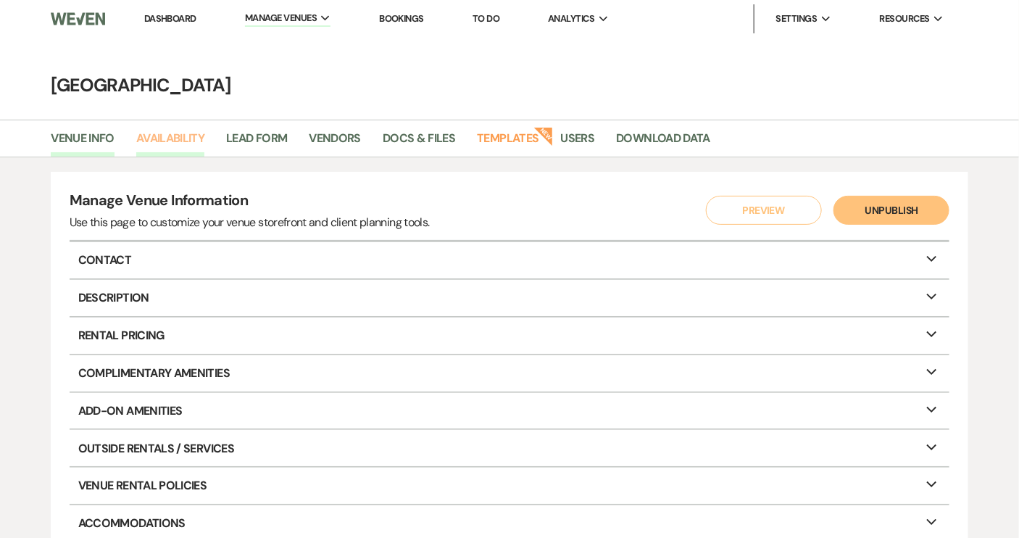
click at [170, 143] on link "Availability" at bounding box center [170, 143] width 68 height 28
select select "2"
select select "2026"
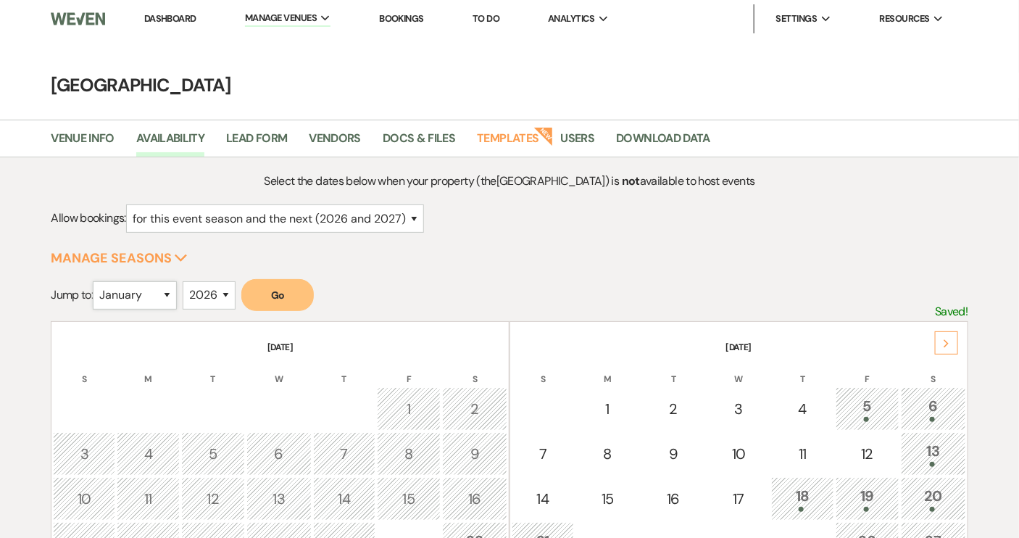
click at [174, 293] on select "January February March April May June July August September October November De…" at bounding box center [135, 295] width 84 height 28
select select "9"
click at [96, 281] on select "January February March April May June July August September October November De…" at bounding box center [135, 295] width 84 height 28
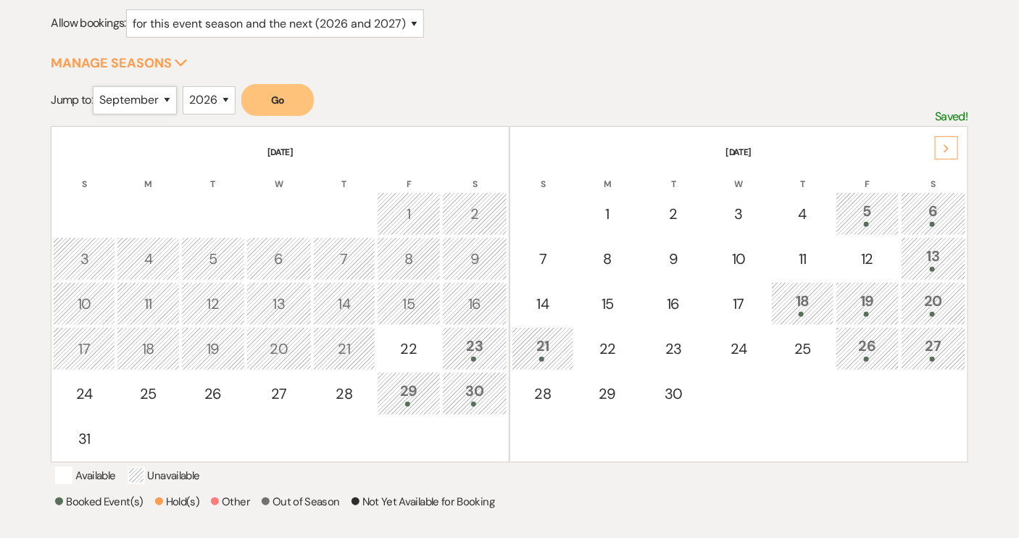
scroll to position [197, 0]
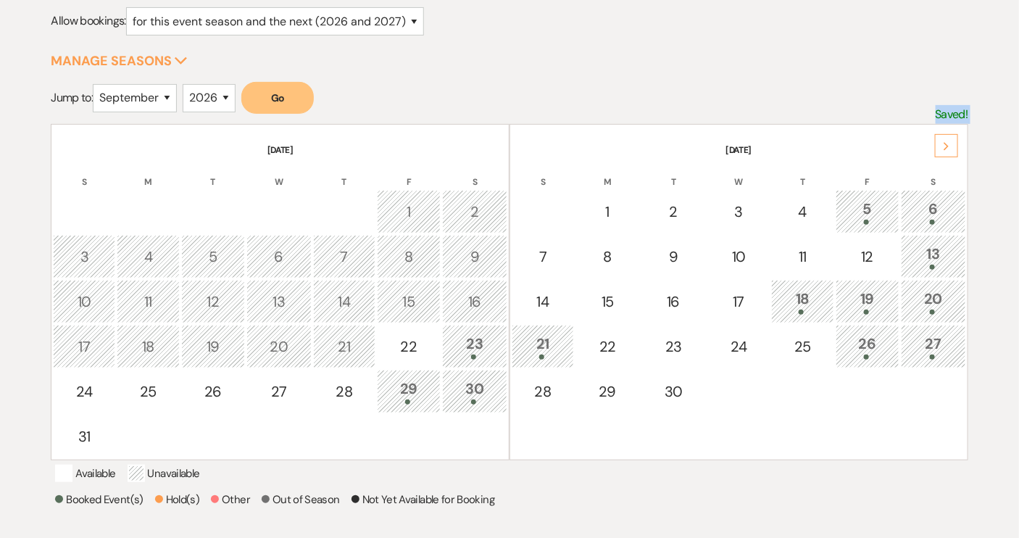
drag, startPoint x: 515, startPoint y: 103, endPoint x: 950, endPoint y: 391, distance: 521.6
click at [950, 395] on div "Jump to: January February March April May June July August September October No…" at bounding box center [509, 271] width 916 height 378
click at [995, 209] on div "Select the dates below when your property (the Piney Grove Ranch ) is not avail…" at bounding box center [509, 298] width 1019 height 646
click at [272, 92] on button "Go" at bounding box center [277, 98] width 72 height 32
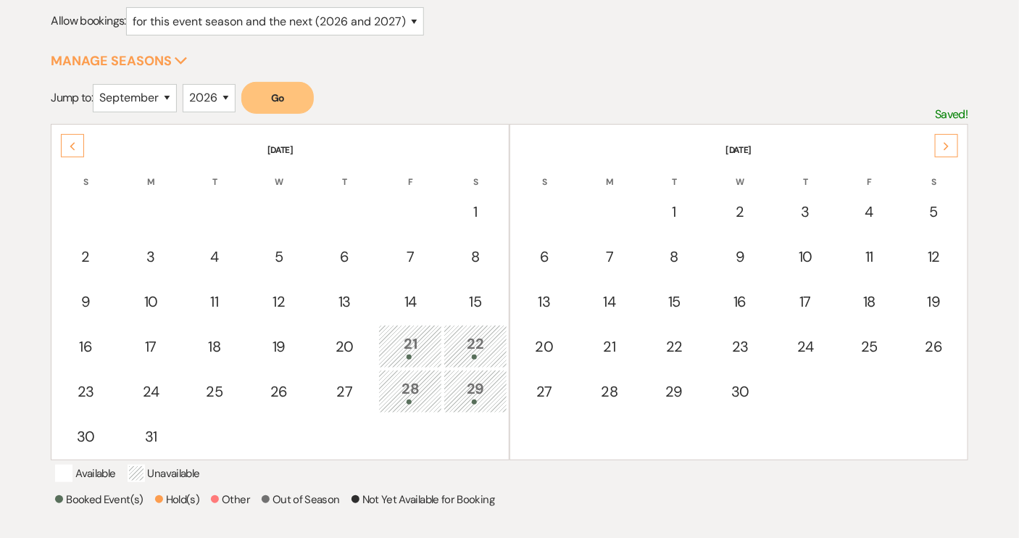
click at [272, 100] on button "Go" at bounding box center [277, 98] width 72 height 32
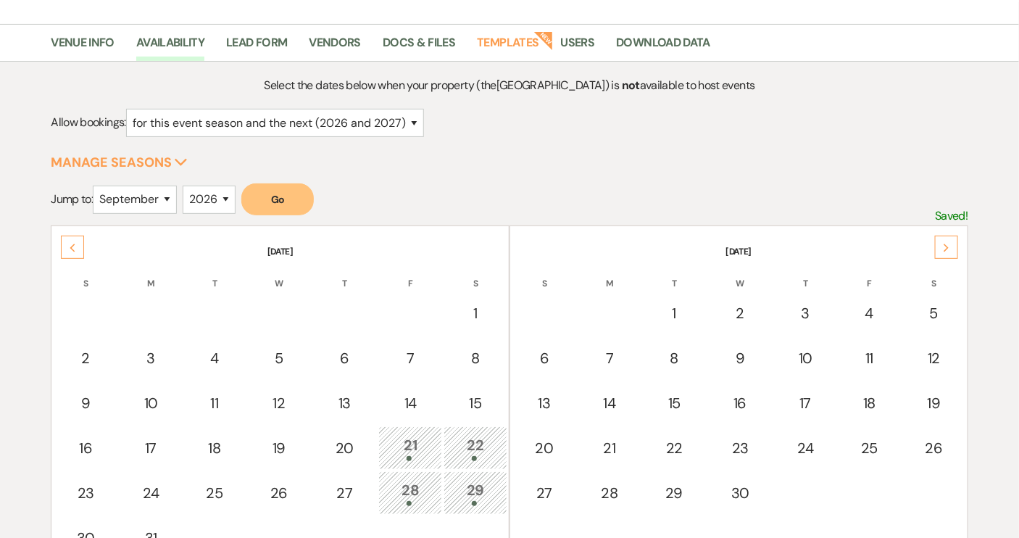
scroll to position [0, 0]
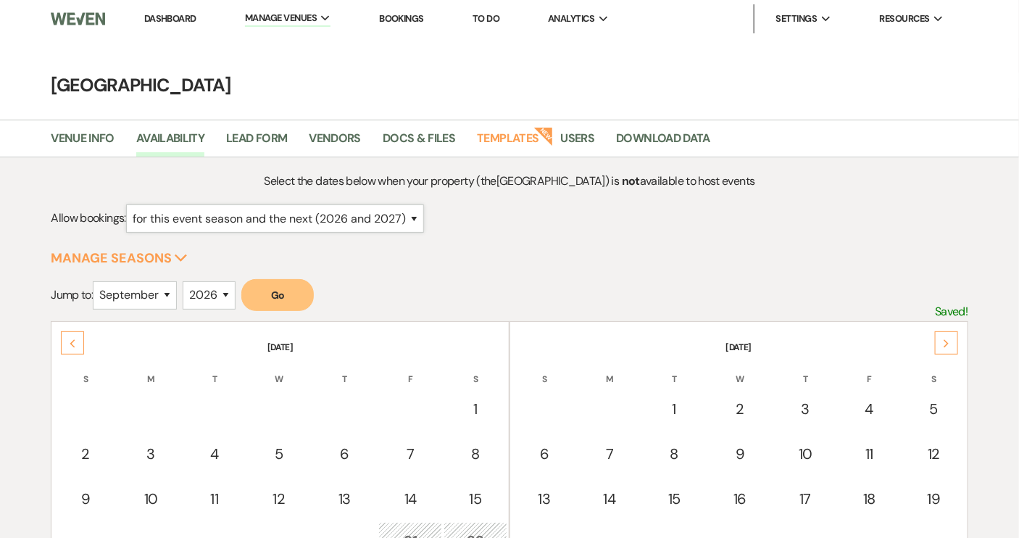
click at [419, 217] on select "for just this event season (2026) for this event season and the next (2026 and …" at bounding box center [275, 218] width 298 height 28
click at [170, 141] on link "Availability" at bounding box center [170, 143] width 68 height 28
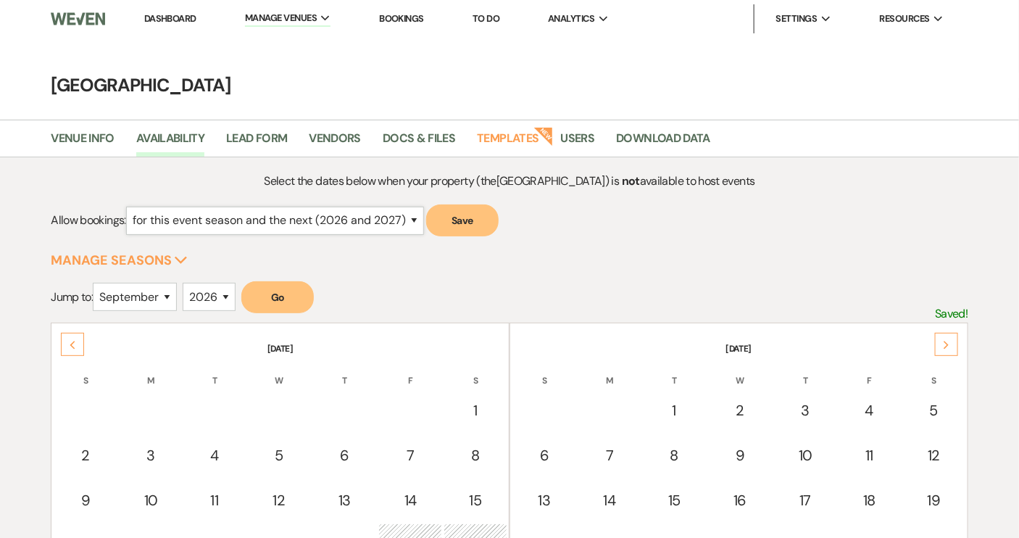
click at [420, 219] on select "for just this event season (2026) for this event season and the next (2026 and …" at bounding box center [275, 220] width 298 height 28
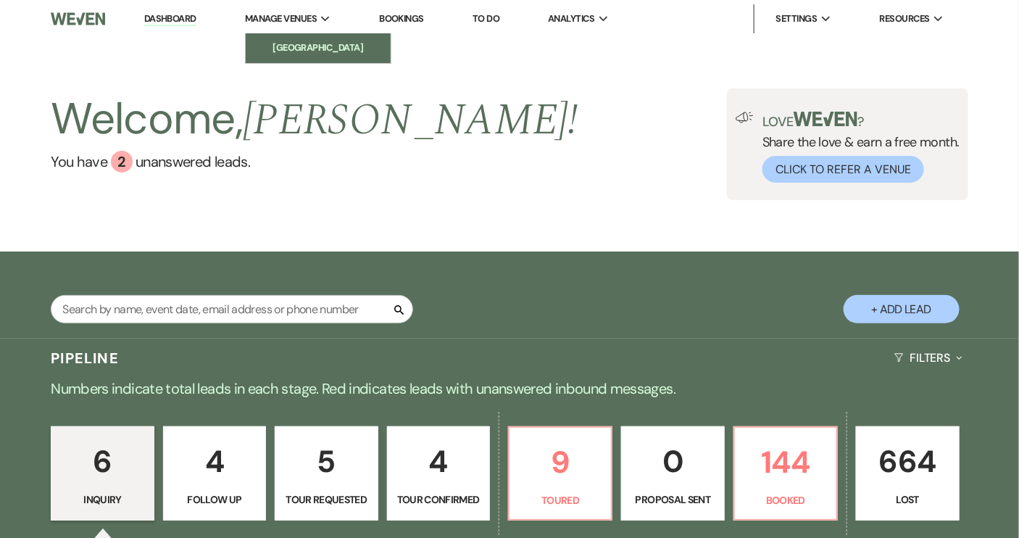
click at [283, 43] on li "[GEOGRAPHIC_DATA]" at bounding box center [318, 48] width 130 height 14
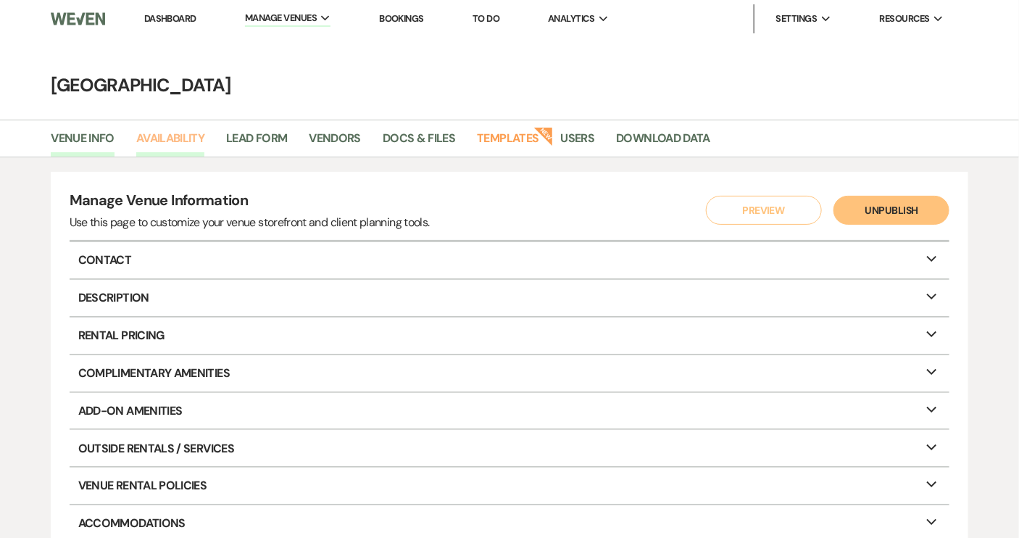
click at [185, 139] on link "Availability" at bounding box center [170, 143] width 68 height 28
select select "2"
select select "2026"
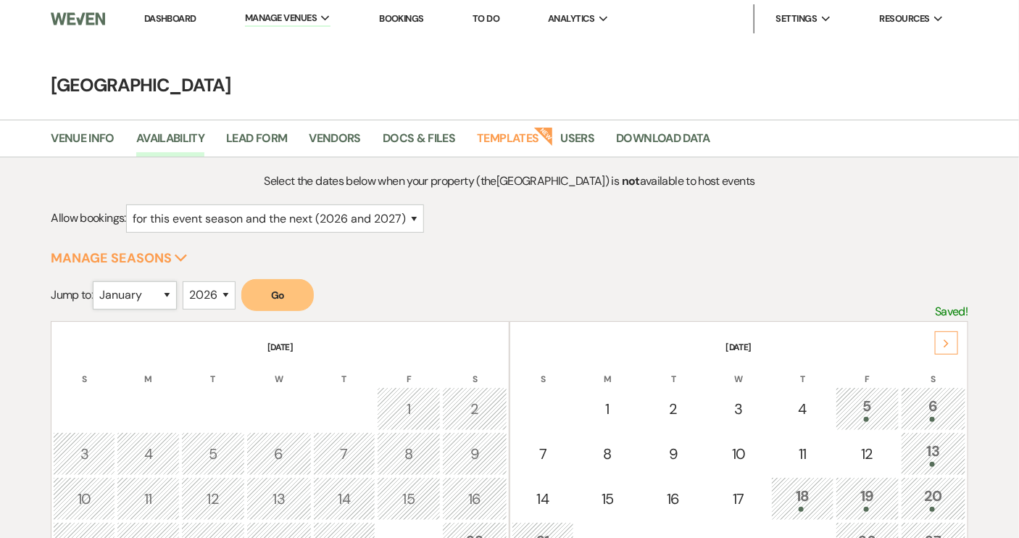
click at [172, 296] on select "January February March April May June July August September October November De…" at bounding box center [135, 295] width 84 height 28
select select "9"
click at [96, 281] on select "January February March April May June July August September October November De…" at bounding box center [135, 295] width 84 height 28
click at [275, 293] on button "Go" at bounding box center [277, 295] width 72 height 32
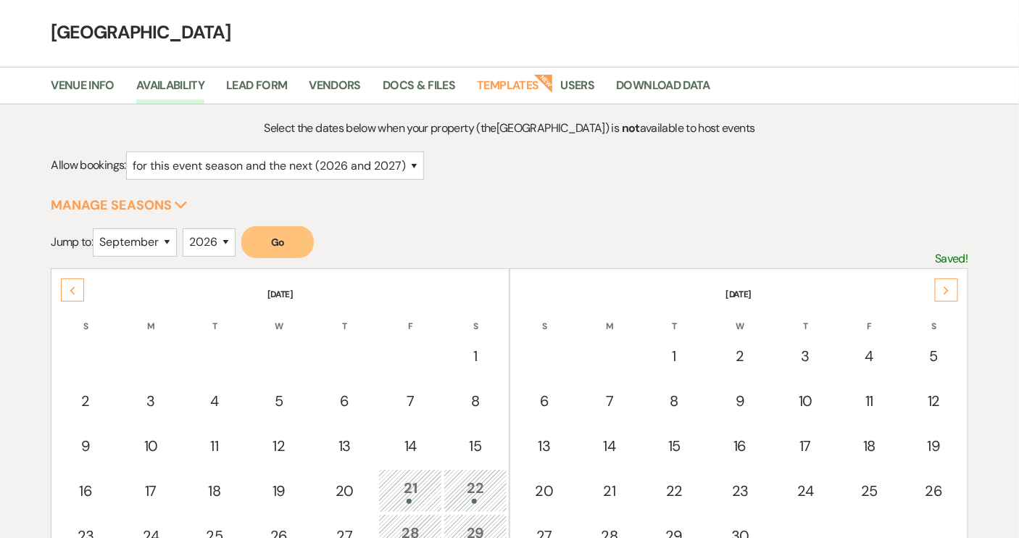
scroll to position [131, 0]
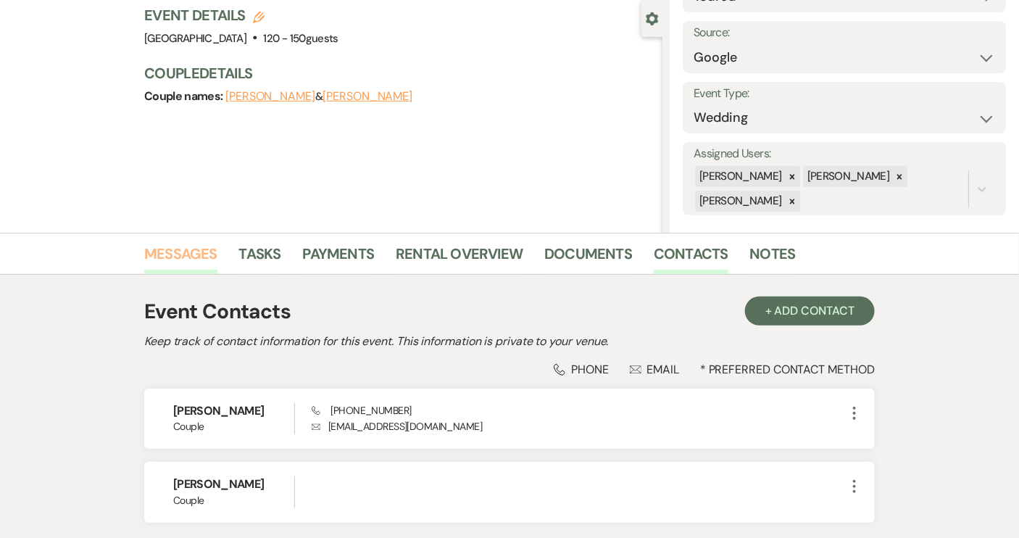
click at [188, 259] on link "Messages" at bounding box center [180, 258] width 73 height 32
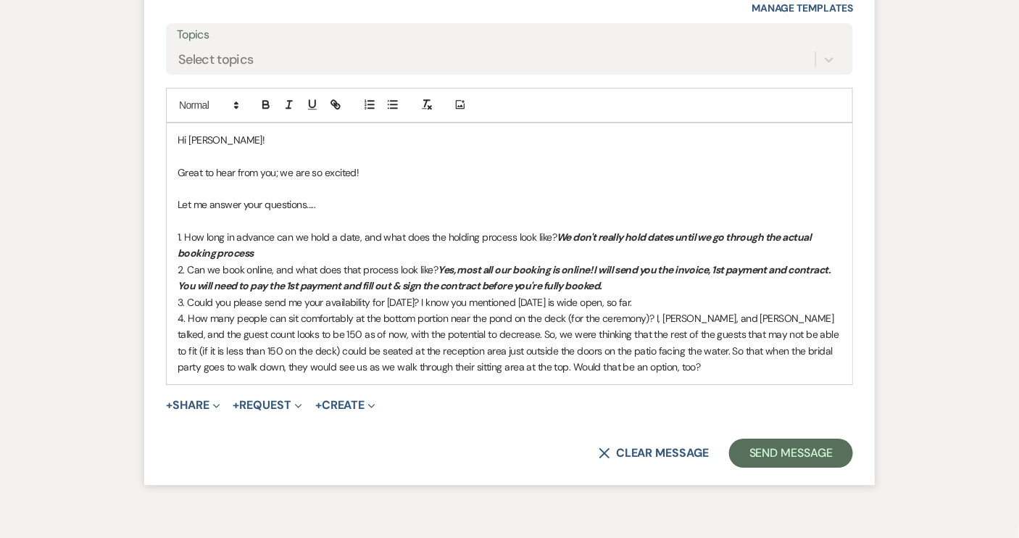
scroll to position [1621, 0]
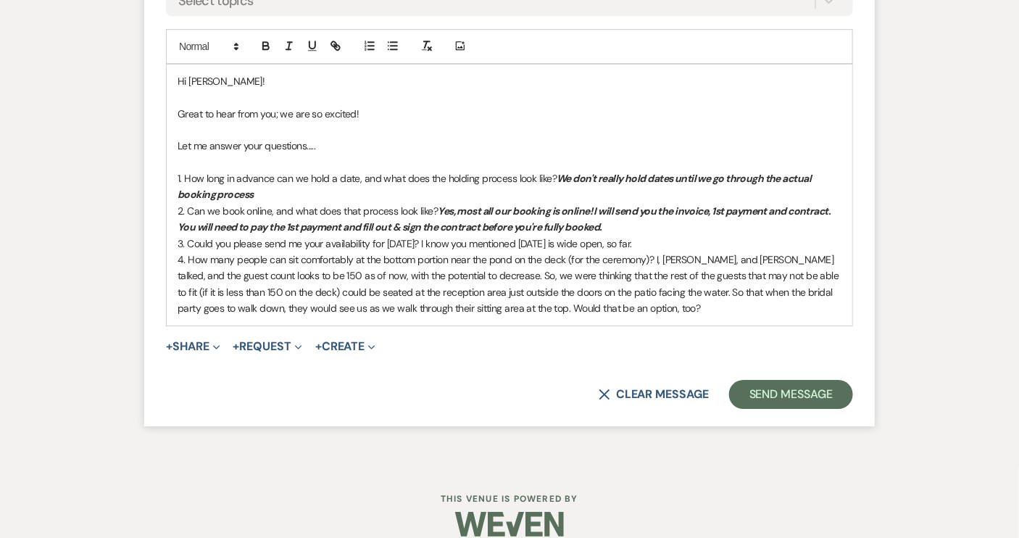
click at [729, 235] on p "3. Could you please send me your availability for [DATE]? I know you mentioned …" at bounding box center [509, 243] width 664 height 16
click at [747, 235] on p "3. Could you please send me your availability for [DATE]? I know you mentioned …" at bounding box center [509, 243] width 664 height 16
click at [632, 304] on p "4. How many people can sit comfortably at the bottom portion near the pond on t…" at bounding box center [509, 283] width 664 height 65
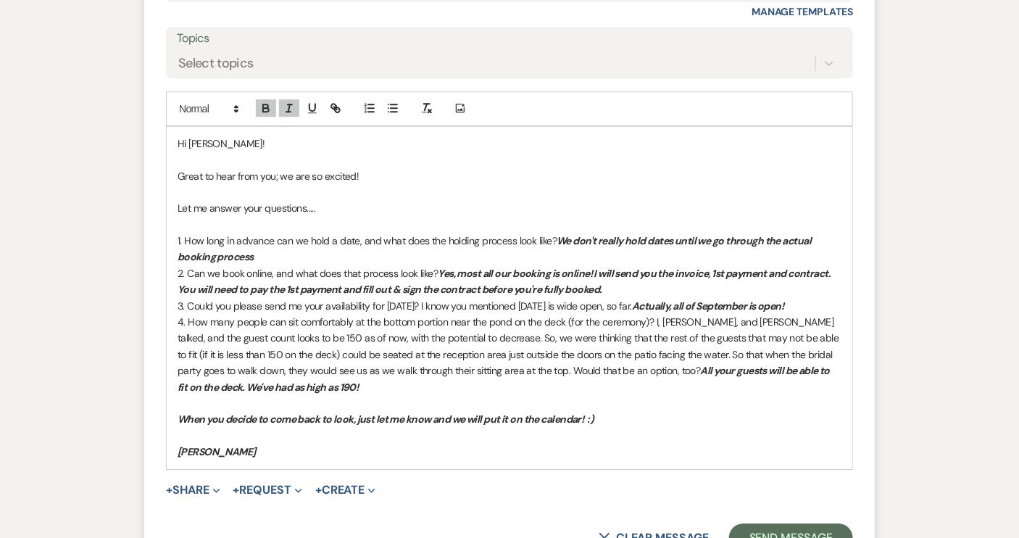
scroll to position [1654, 0]
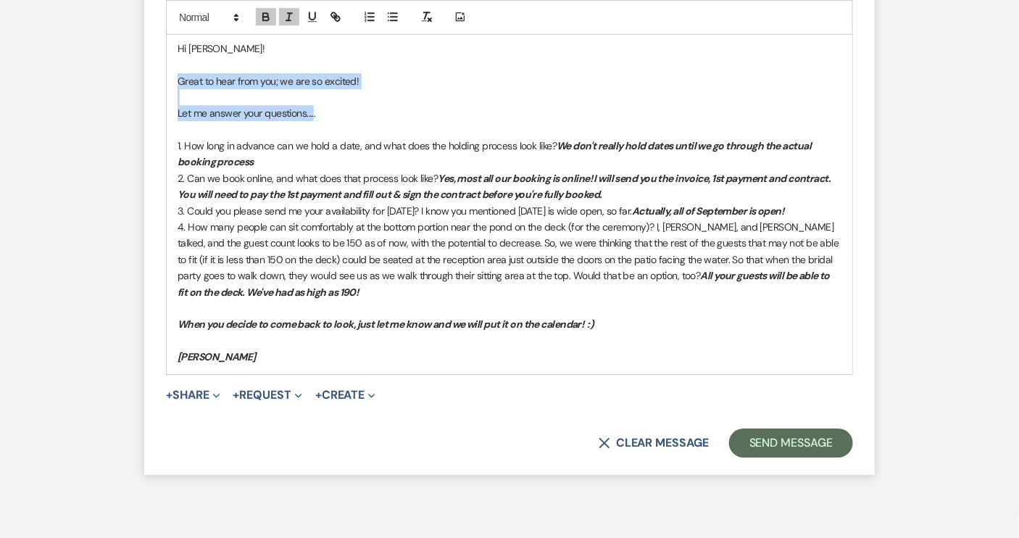
drag, startPoint x: 180, startPoint y: 57, endPoint x: 313, endPoint y: 88, distance: 136.2
click at [313, 88] on div "Hi [PERSON_NAME]! Great to hear from you; we are so excited! Let me answer your…" at bounding box center [509, 203] width 685 height 342
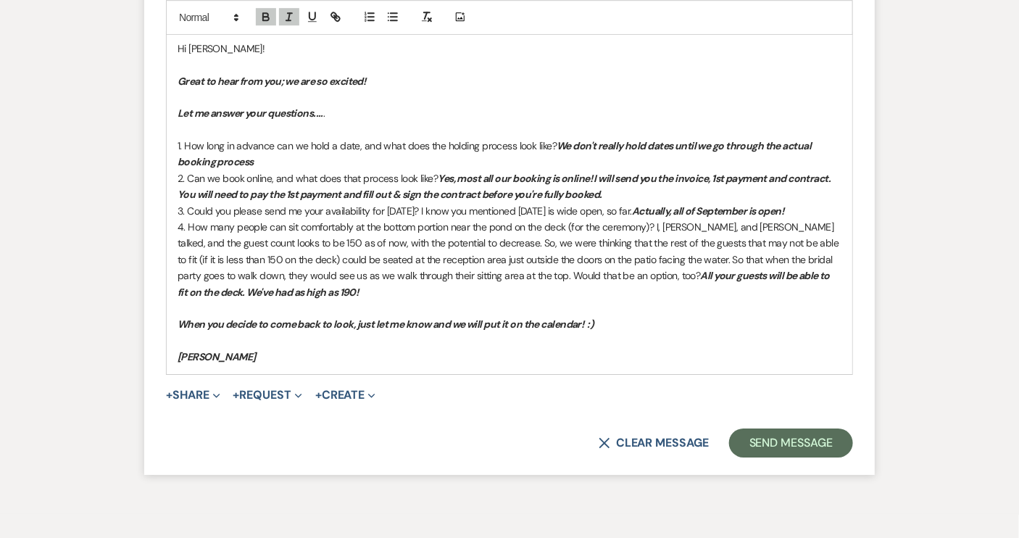
click at [407, 89] on p at bounding box center [509, 97] width 664 height 16
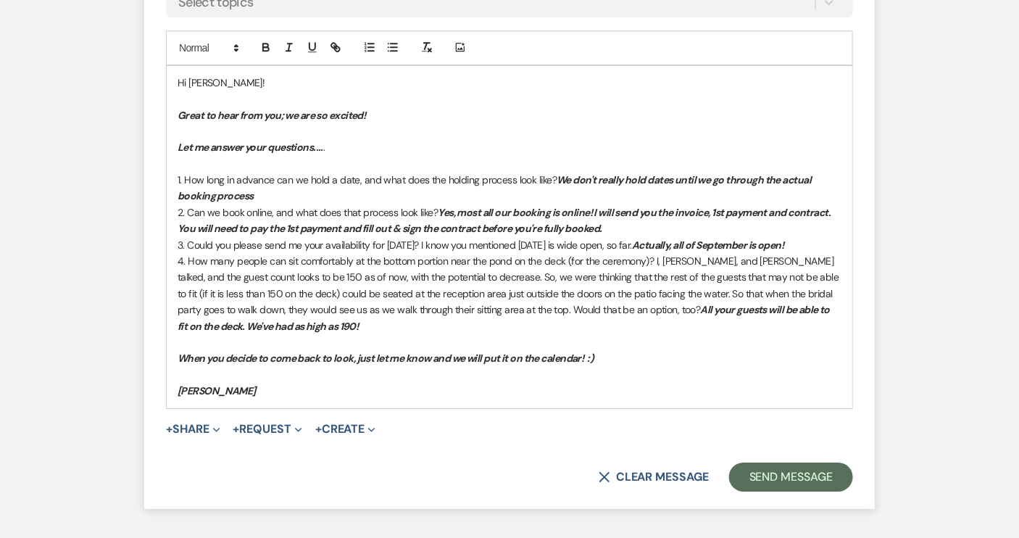
scroll to position [1588, 0]
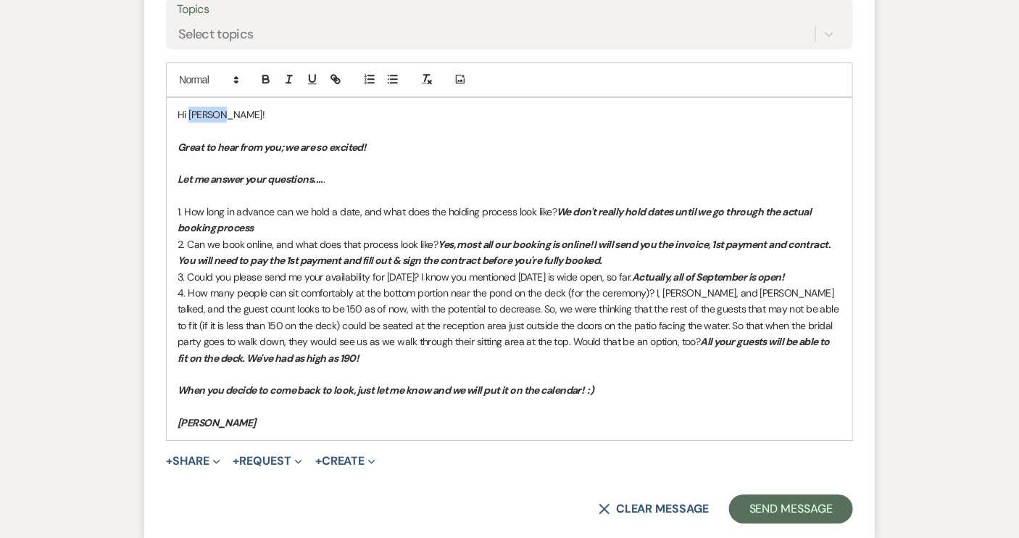
drag, startPoint x: 228, startPoint y: 94, endPoint x: 191, endPoint y: 93, distance: 37.7
click at [191, 106] on p "Hi [PERSON_NAME]!" at bounding box center [509, 114] width 664 height 16
drag, startPoint x: 241, startPoint y: 92, endPoint x: 173, endPoint y: 92, distance: 68.1
click at [173, 98] on div "Hi [PERSON_NAME]! Great to hear from you; we are so excited! Let me answer your…" at bounding box center [509, 269] width 685 height 342
click at [430, 139] on p "Great to hear from you; we are so excited!" at bounding box center [509, 147] width 664 height 16
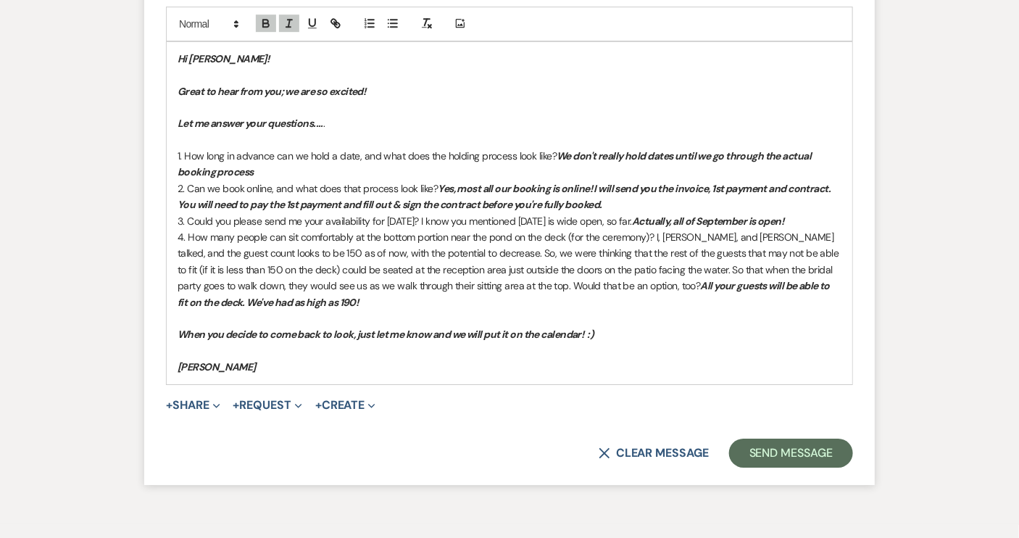
scroll to position [1719, 0]
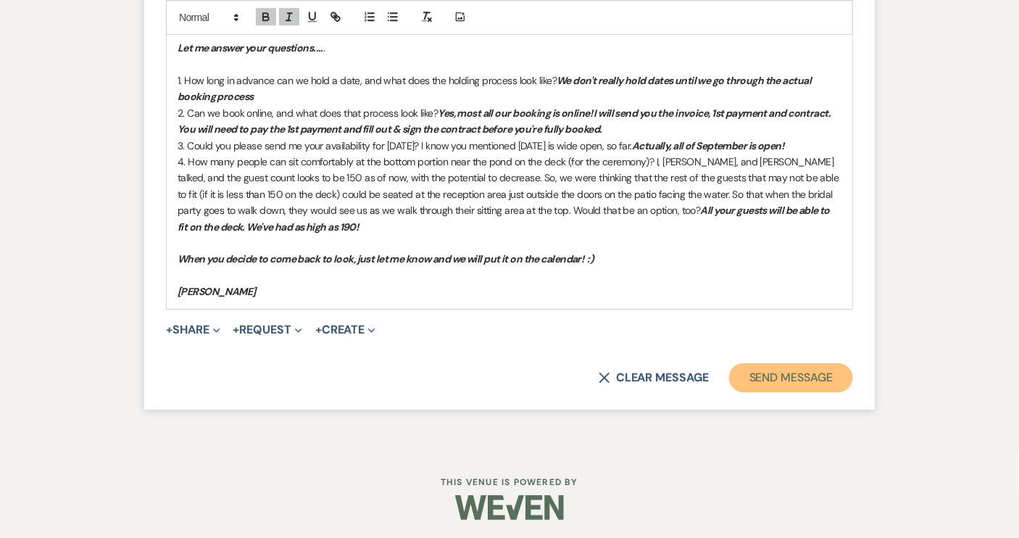
click at [779, 367] on button "Send Message" at bounding box center [791, 377] width 124 height 29
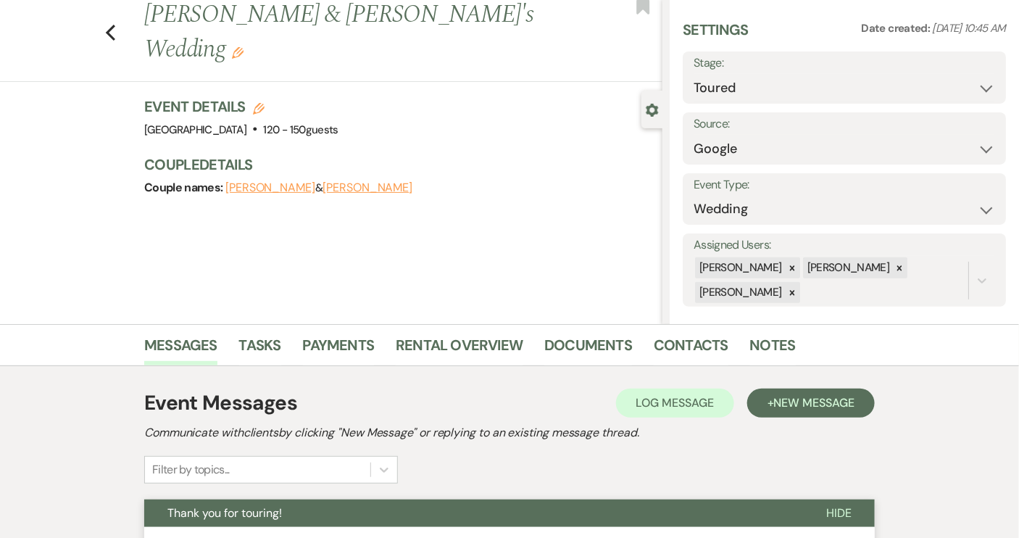
scroll to position [0, 0]
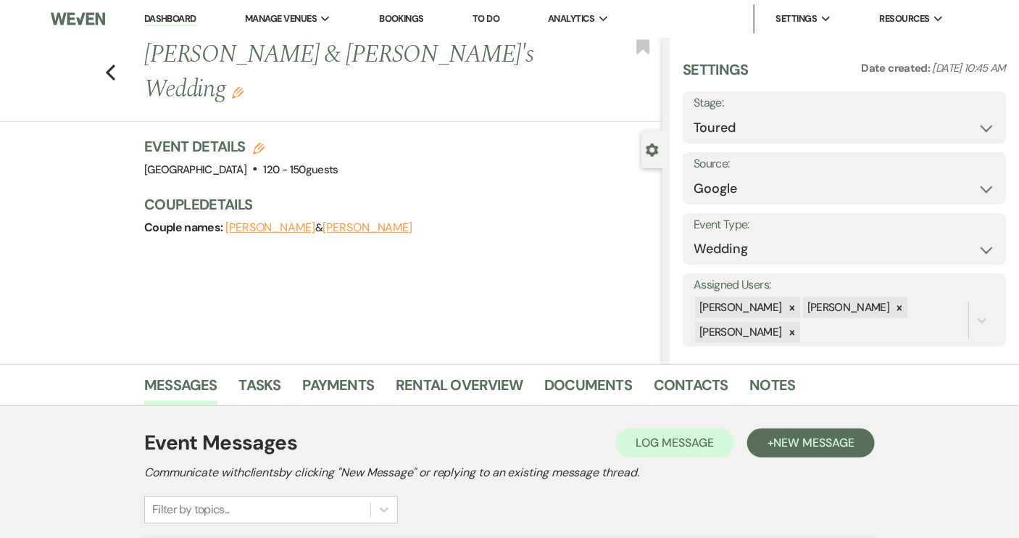
click at [170, 18] on link "Dashboard" at bounding box center [170, 19] width 52 height 14
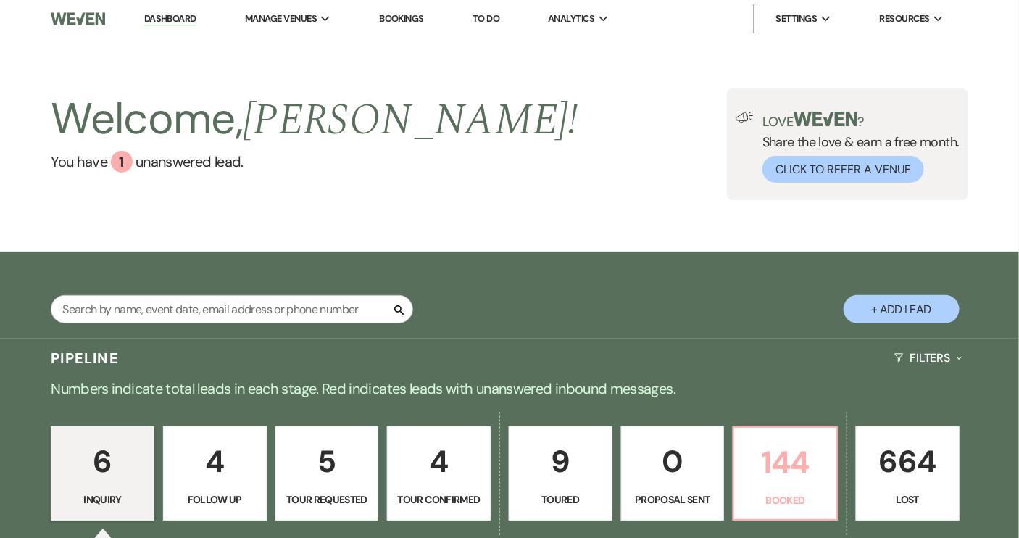
click at [793, 485] on p "144" at bounding box center [785, 462] width 85 height 49
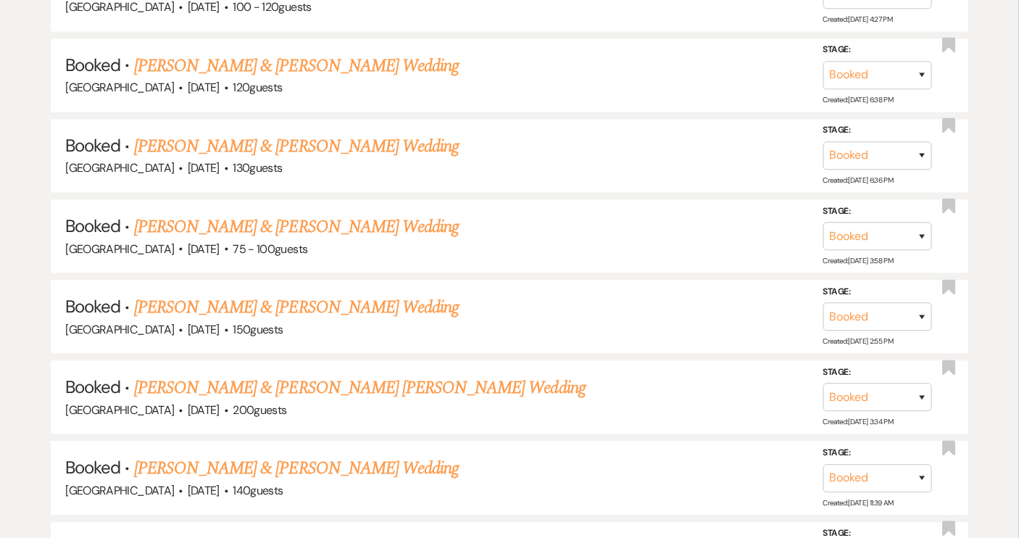
scroll to position [1145, 0]
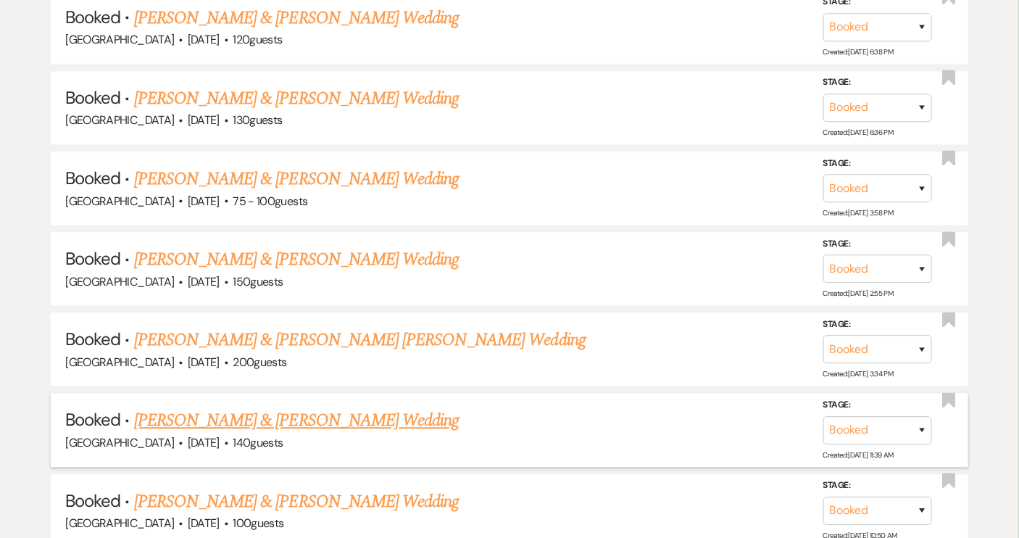
click at [379, 407] on link "[PERSON_NAME] & [PERSON_NAME] Wedding" at bounding box center [296, 420] width 325 height 26
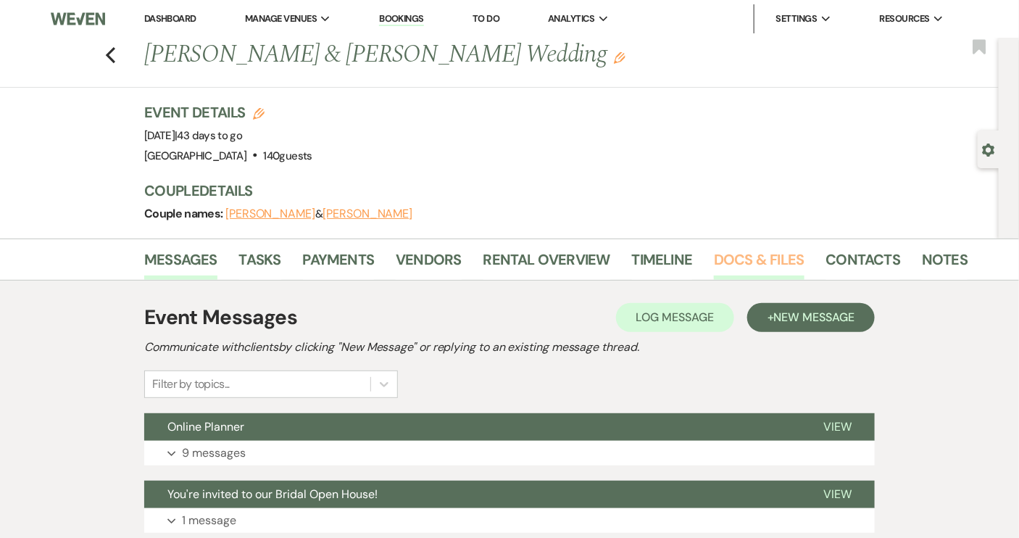
click at [775, 254] on link "Docs & Files" at bounding box center [759, 264] width 90 height 32
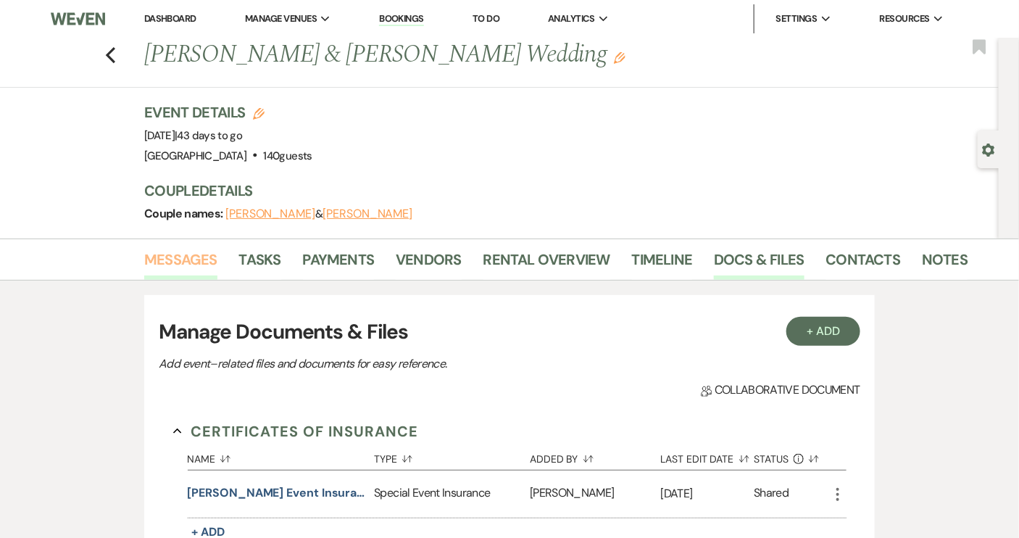
click at [190, 250] on link "Messages" at bounding box center [180, 264] width 73 height 32
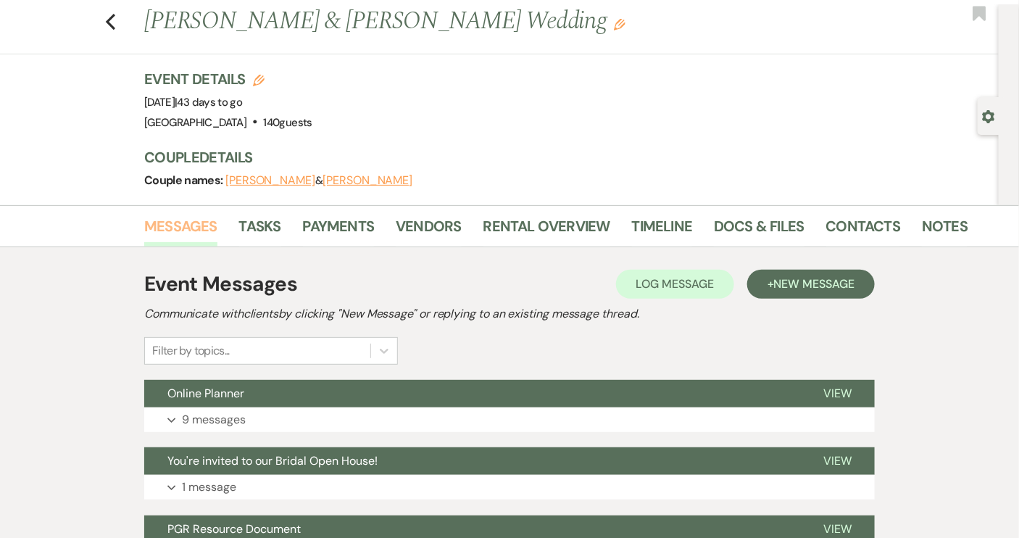
scroll to position [31, 0]
